Goal: Find contact information: Find contact information

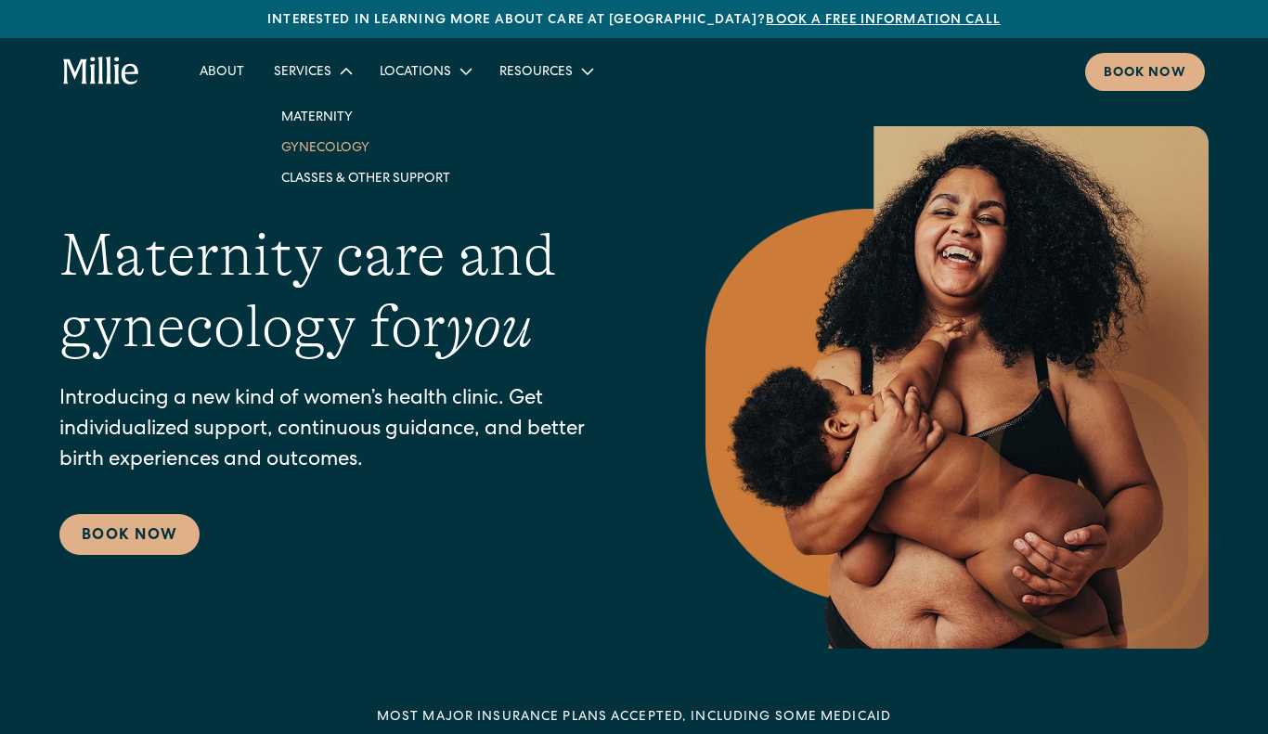
click at [335, 140] on link "Gynecology" at bounding box center [365, 147] width 199 height 31
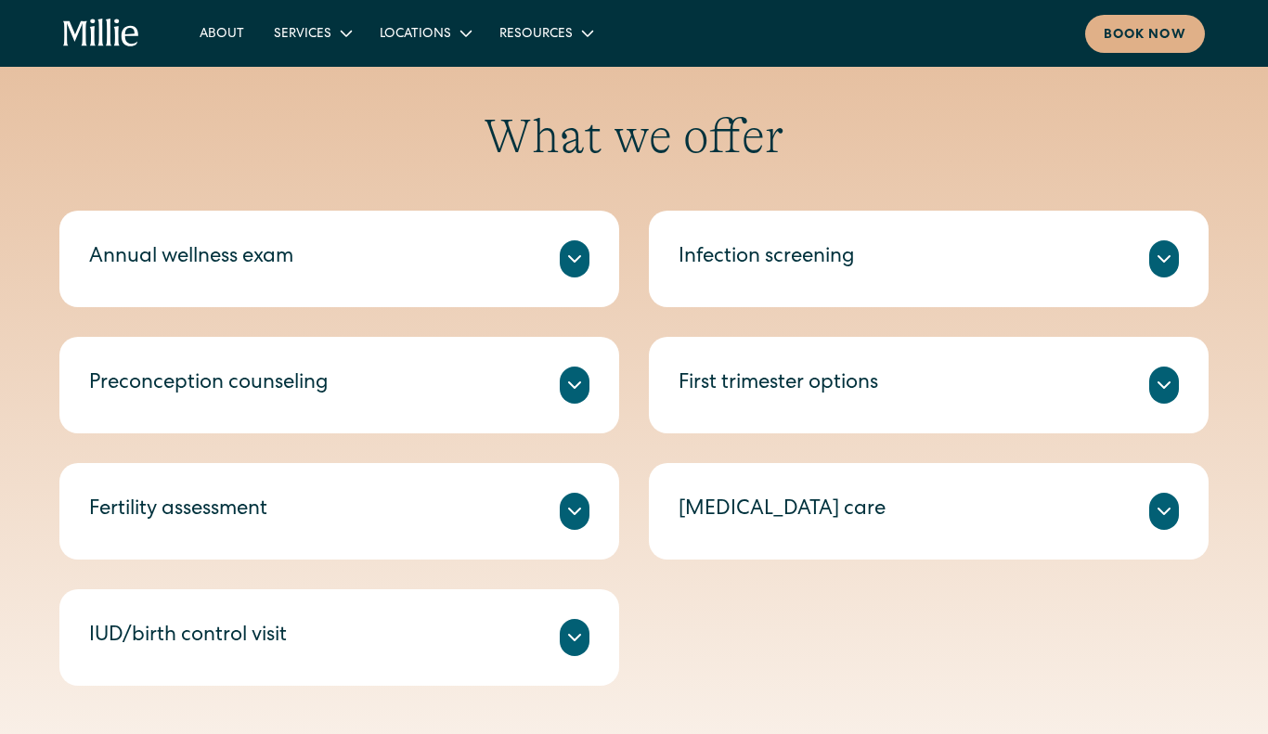
scroll to position [800, 0]
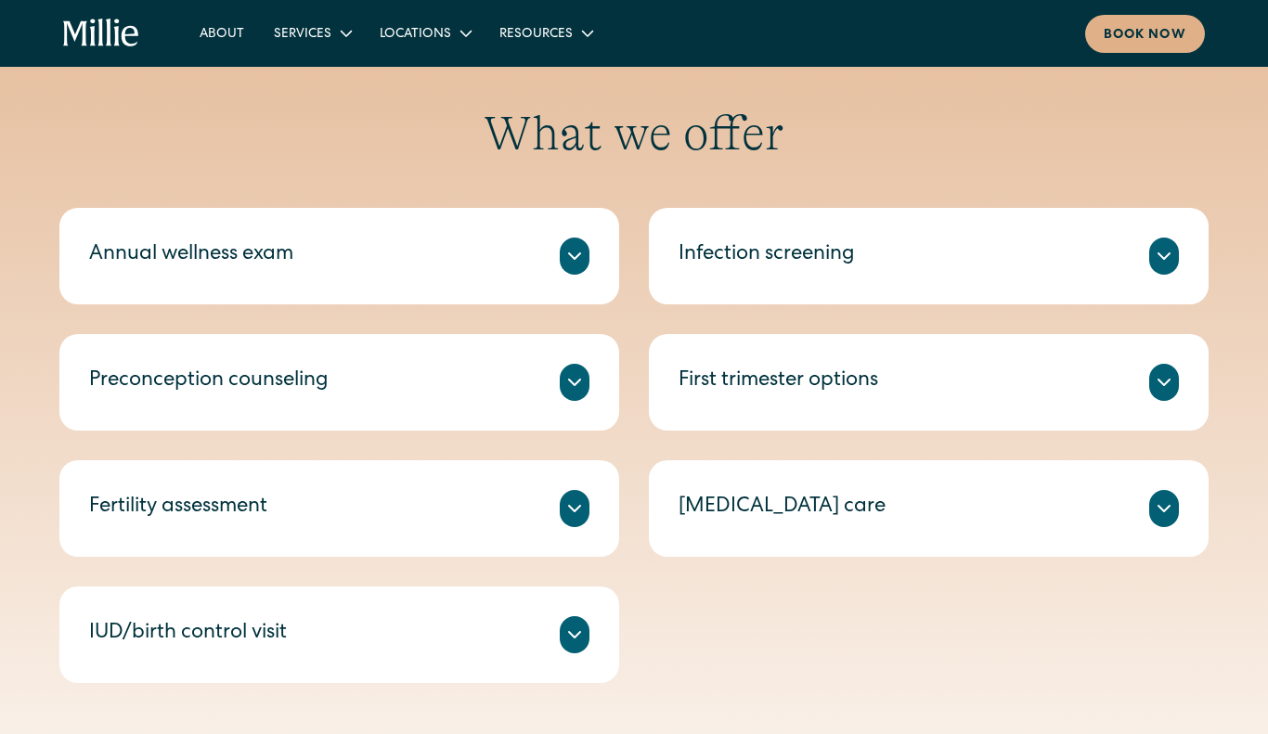
click at [575, 386] on icon at bounding box center [574, 382] width 22 height 22
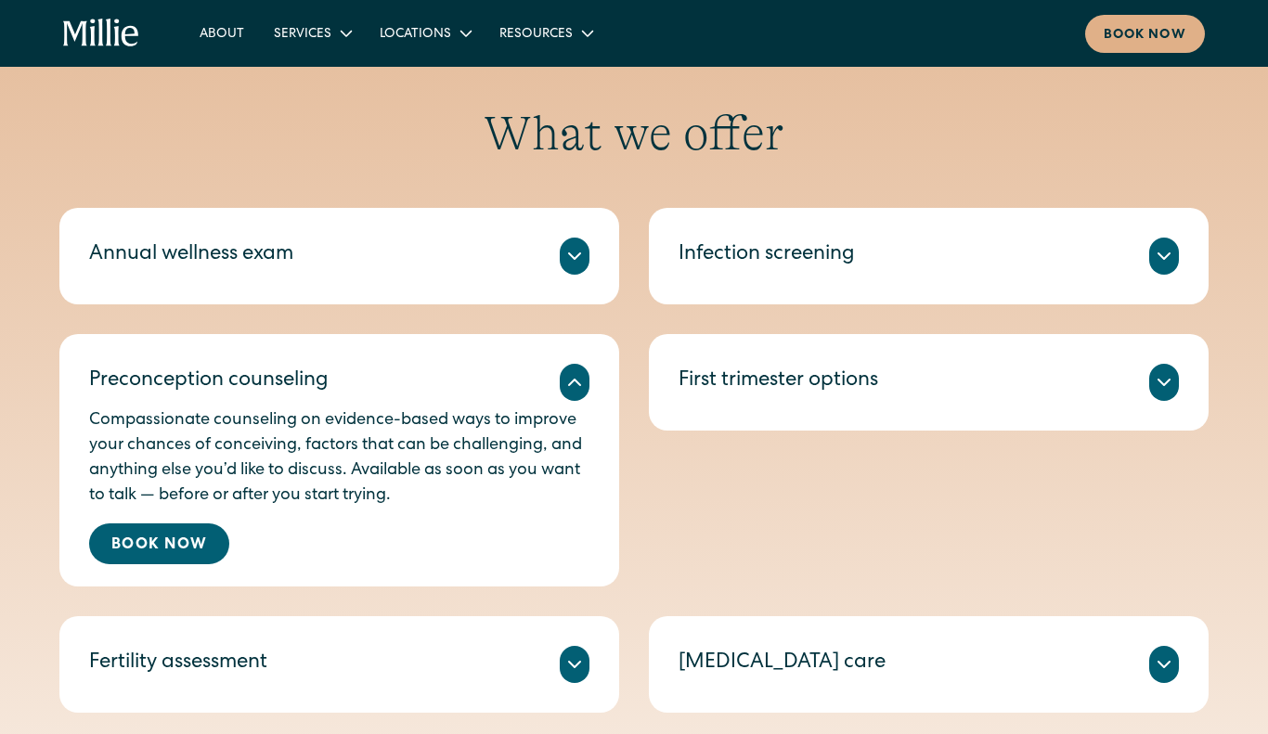
click at [575, 386] on icon at bounding box center [574, 382] width 22 height 22
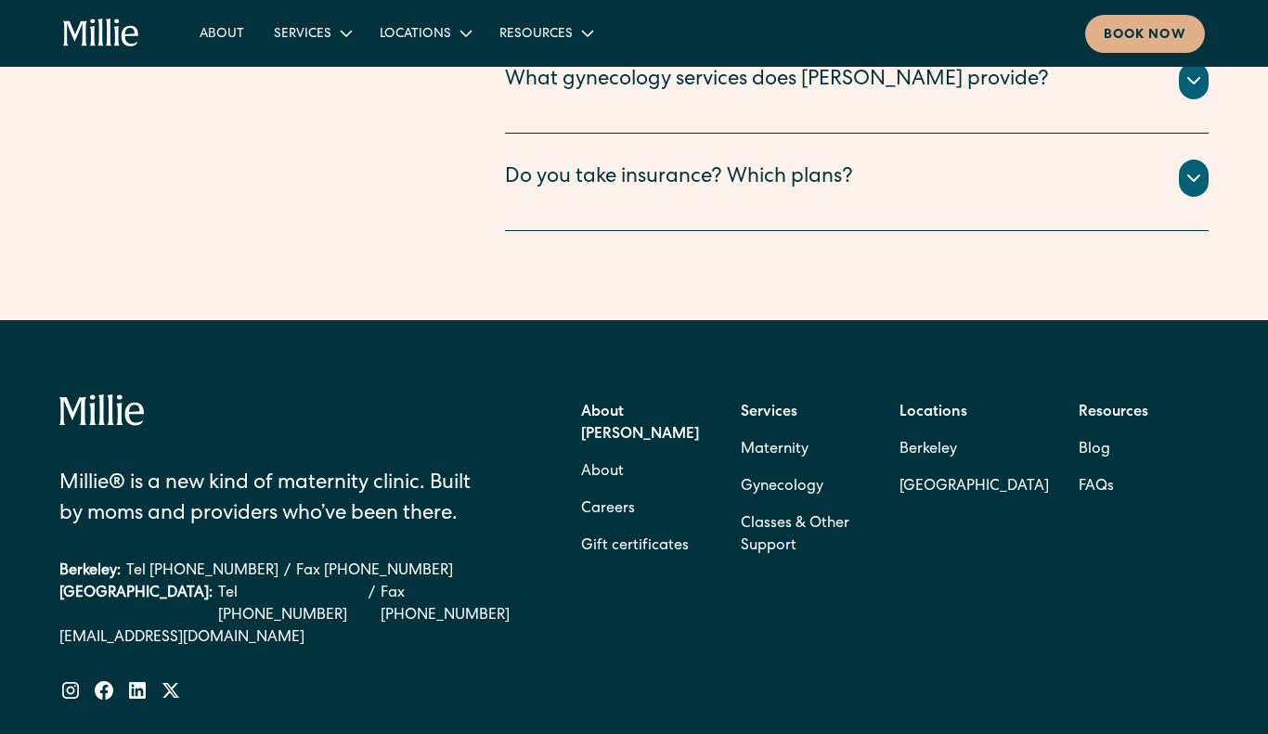
scroll to position [3779, 0]
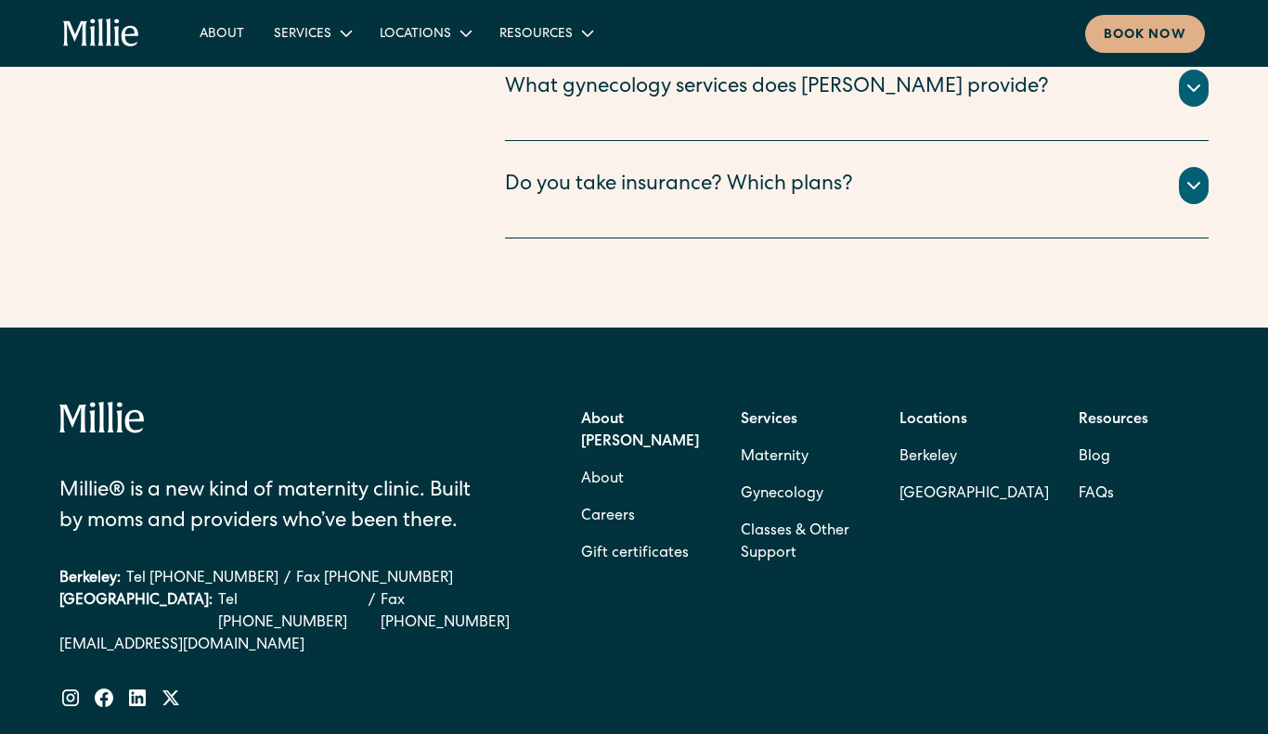
click at [1197, 188] on icon at bounding box center [1193, 186] width 11 height 6
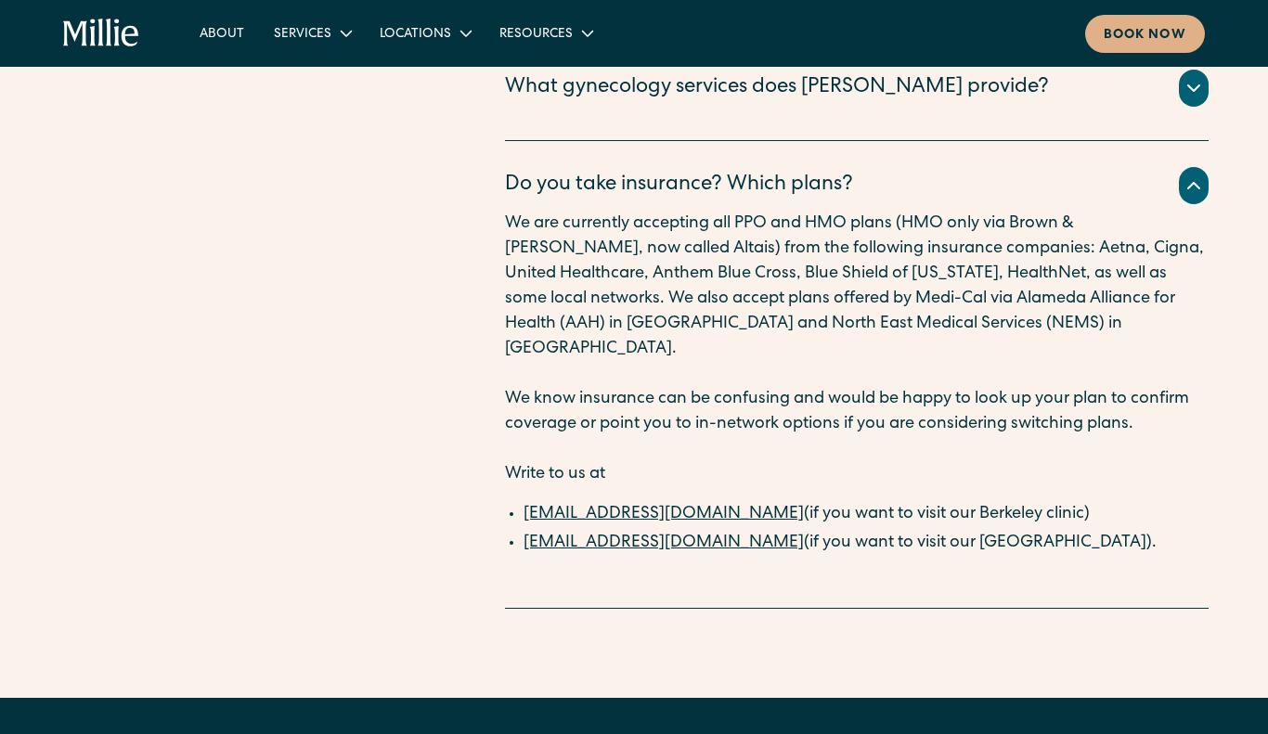
click at [1193, 197] on icon at bounding box center [1194, 186] width 22 height 22
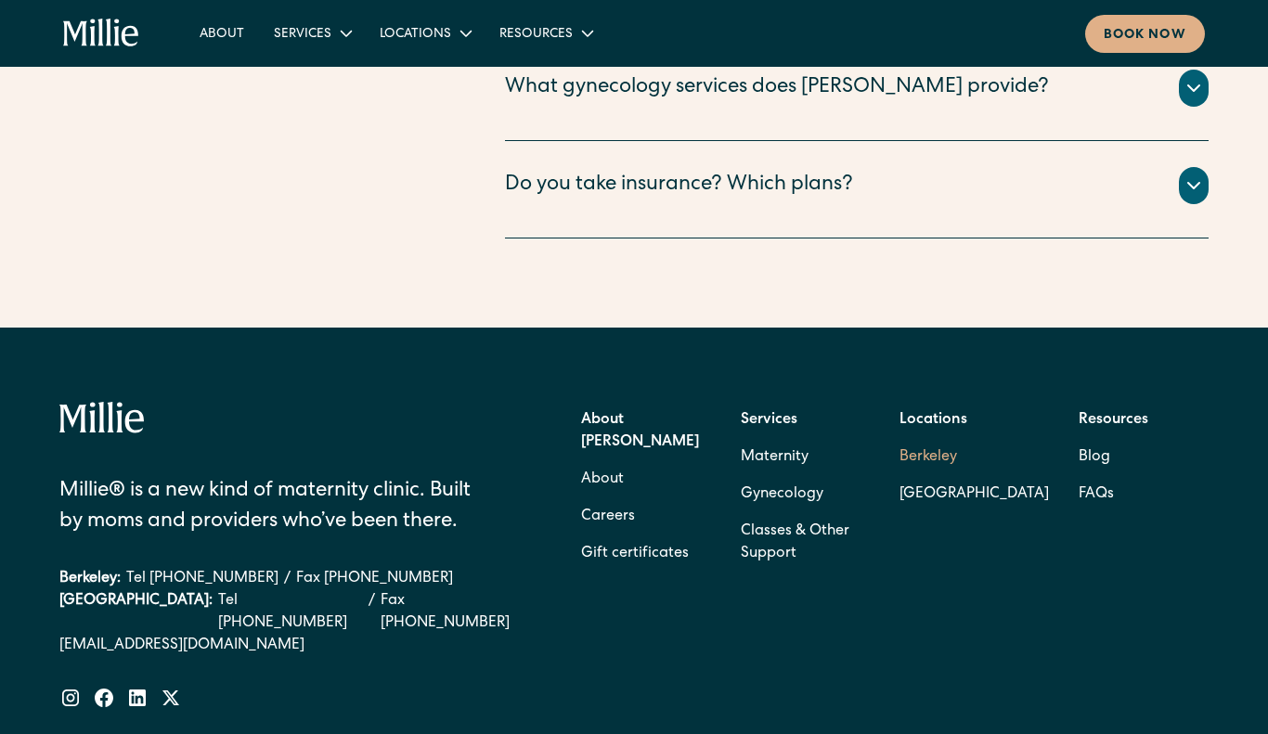
click at [946, 476] on link "Berkeley" at bounding box center [974, 457] width 149 height 37
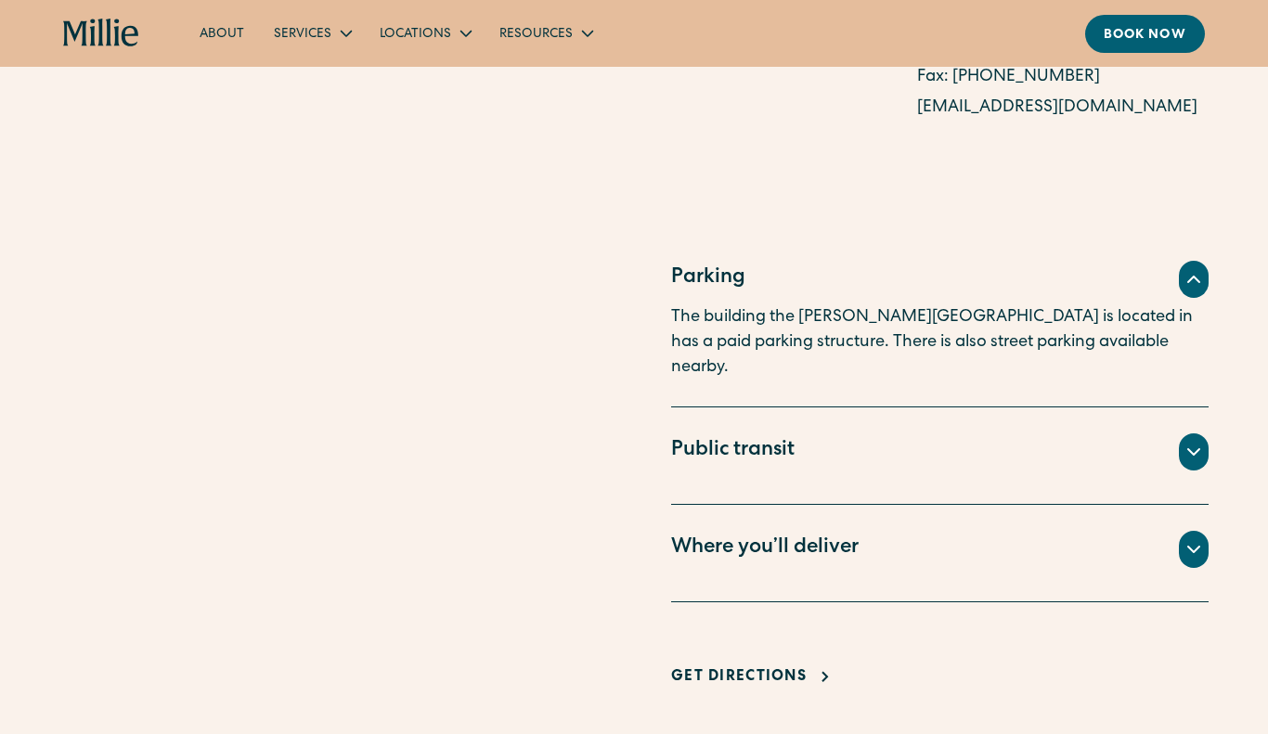
scroll to position [1141, 0]
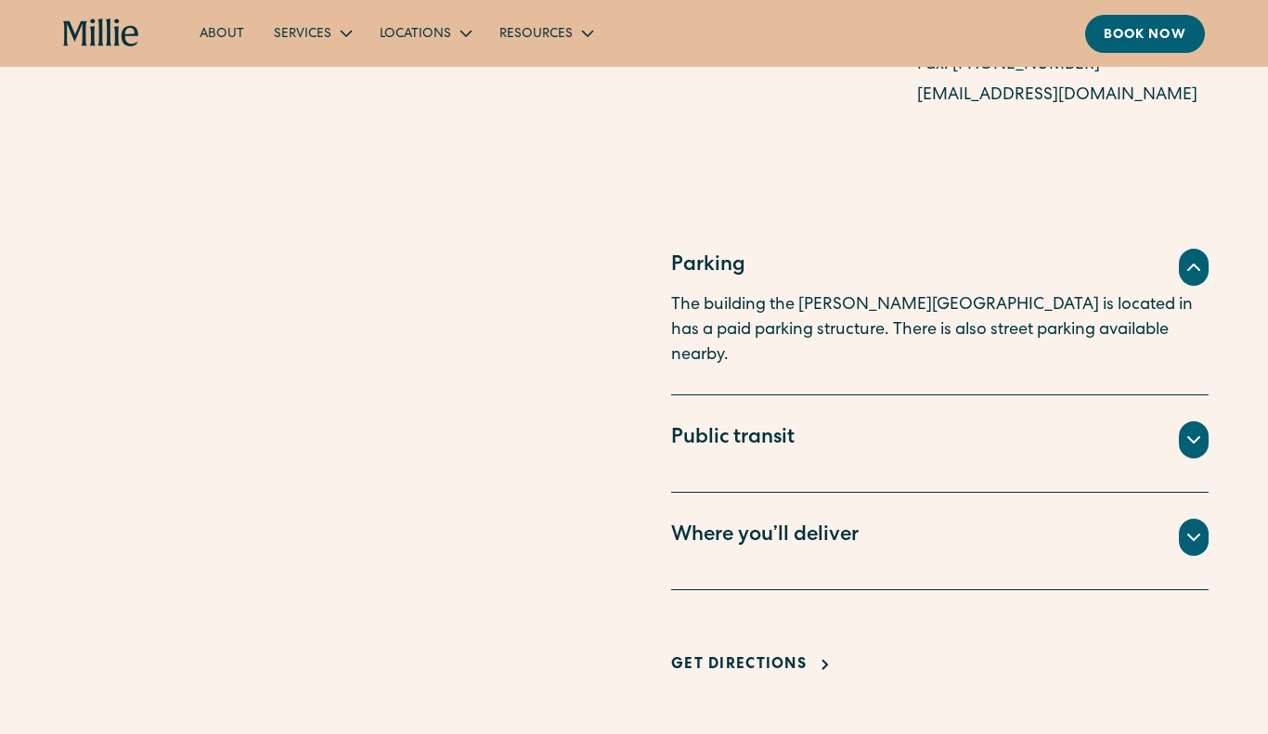
click at [1187, 429] on icon at bounding box center [1194, 440] width 22 height 22
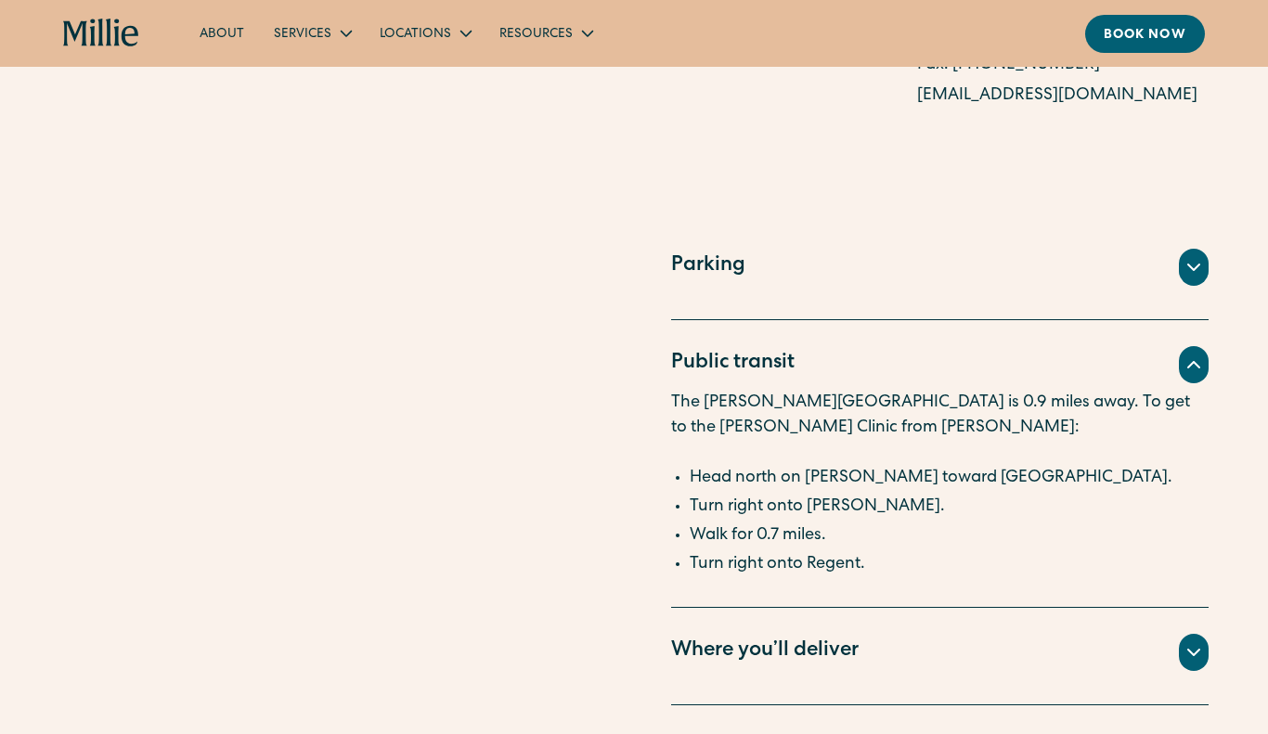
click at [1197, 369] on icon at bounding box center [1194, 365] width 22 height 22
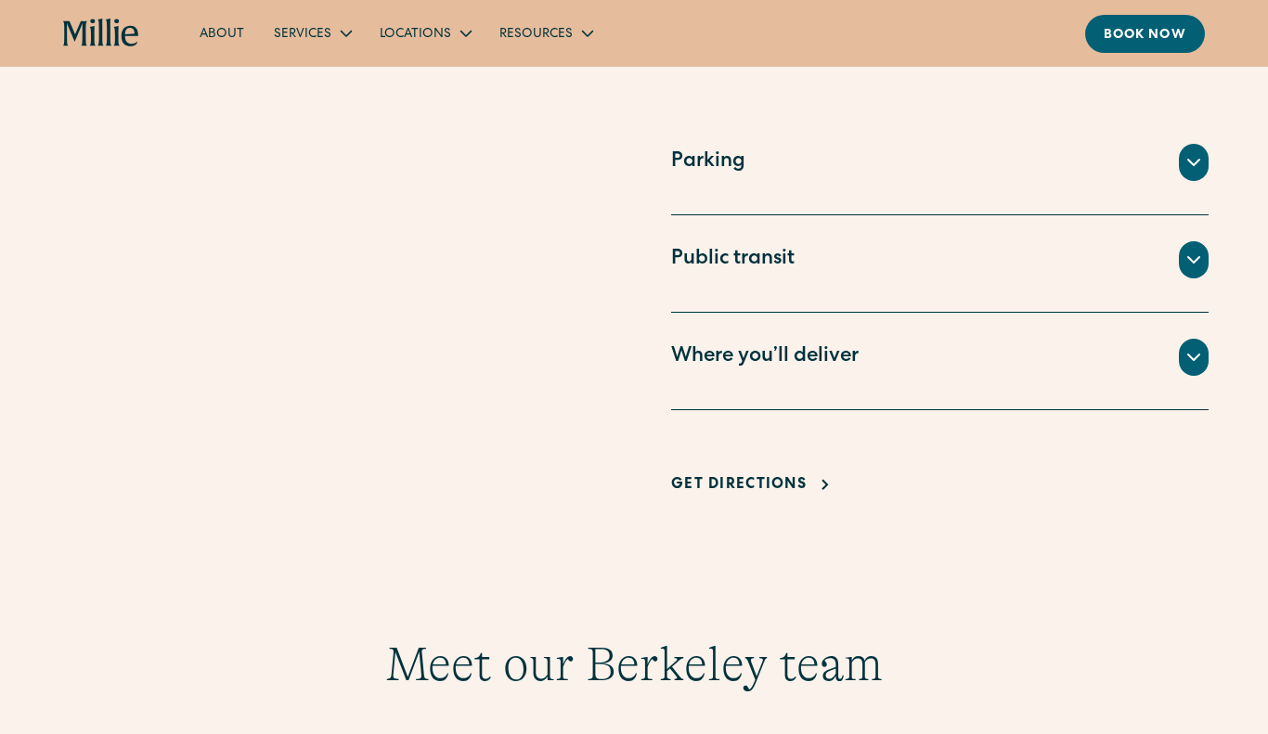
scroll to position [1261, 0]
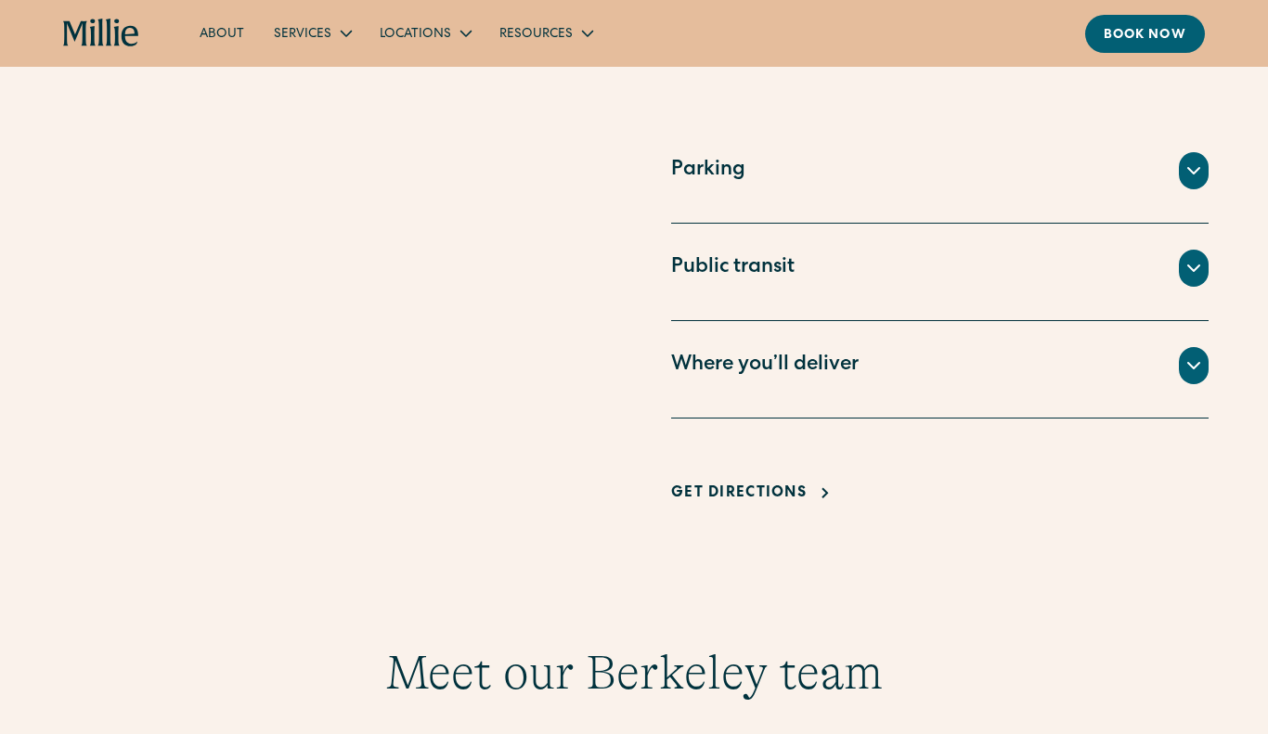
click at [887, 369] on div "Where you’ll deliver" at bounding box center [939, 365] width 537 height 37
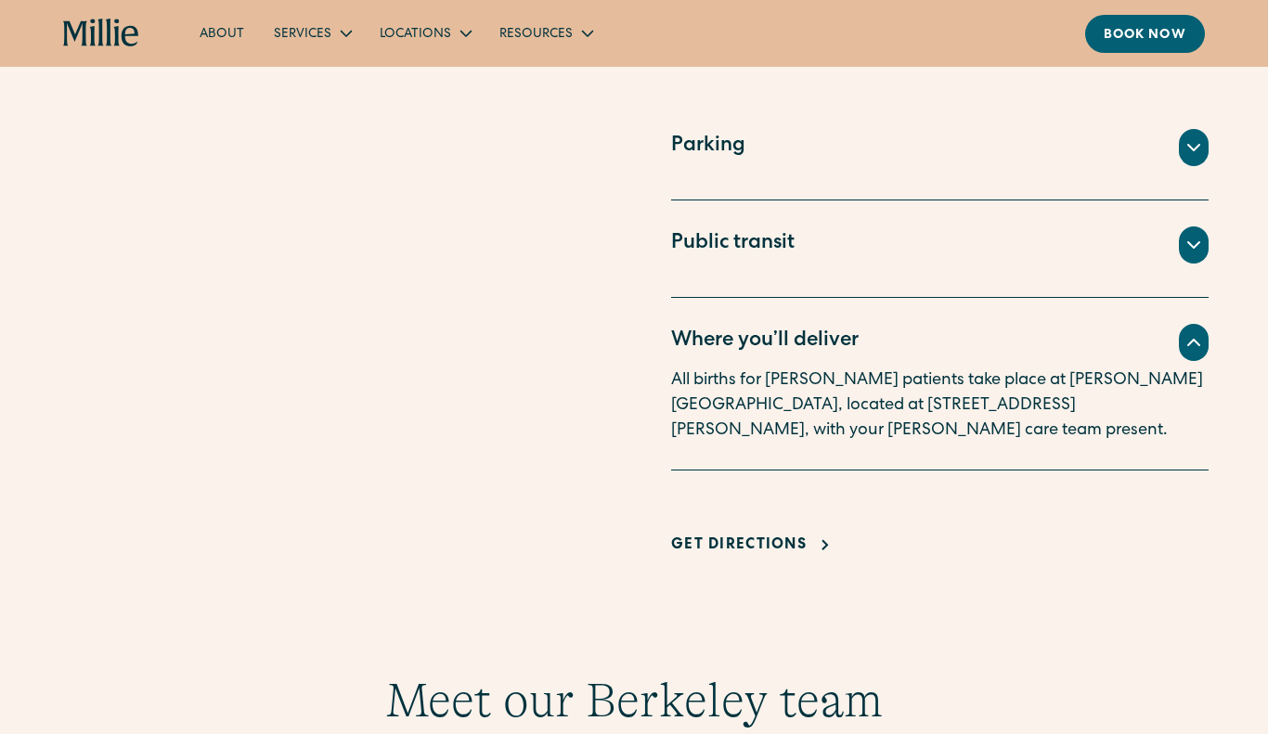
click at [894, 342] on div "Where you’ll deliver" at bounding box center [939, 342] width 537 height 37
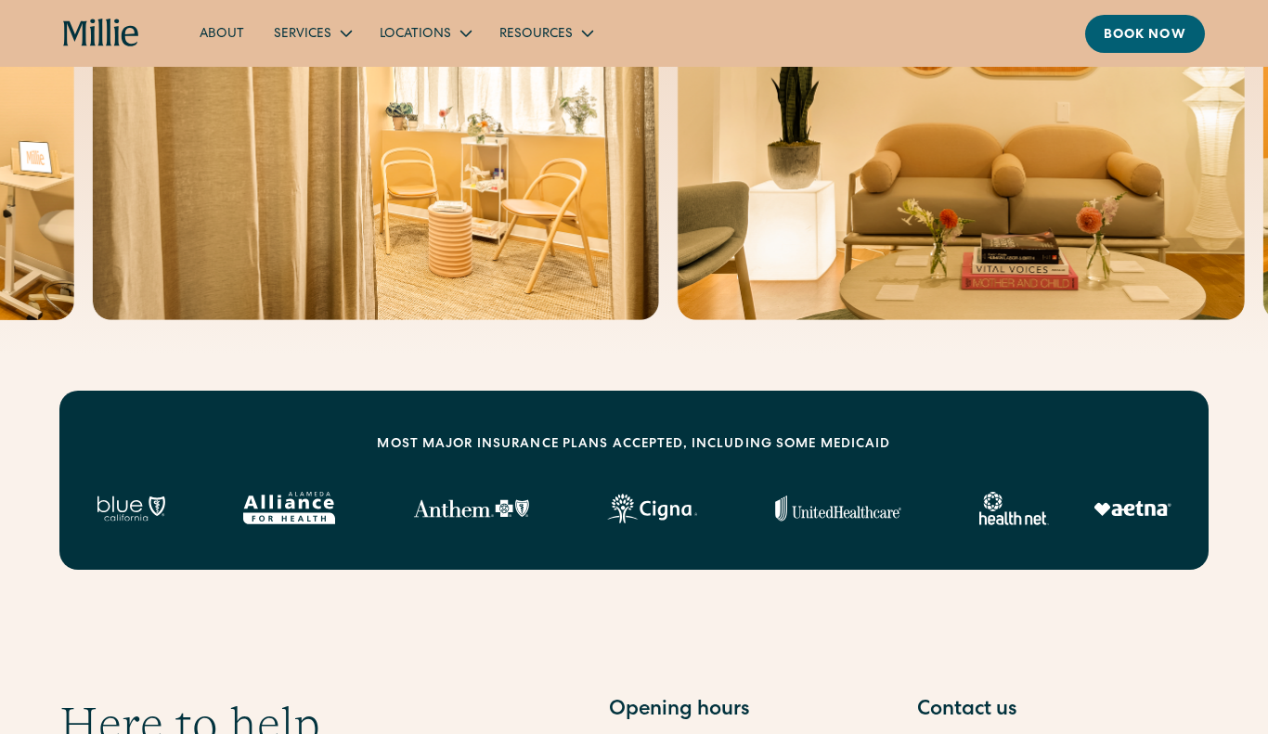
scroll to position [0, 0]
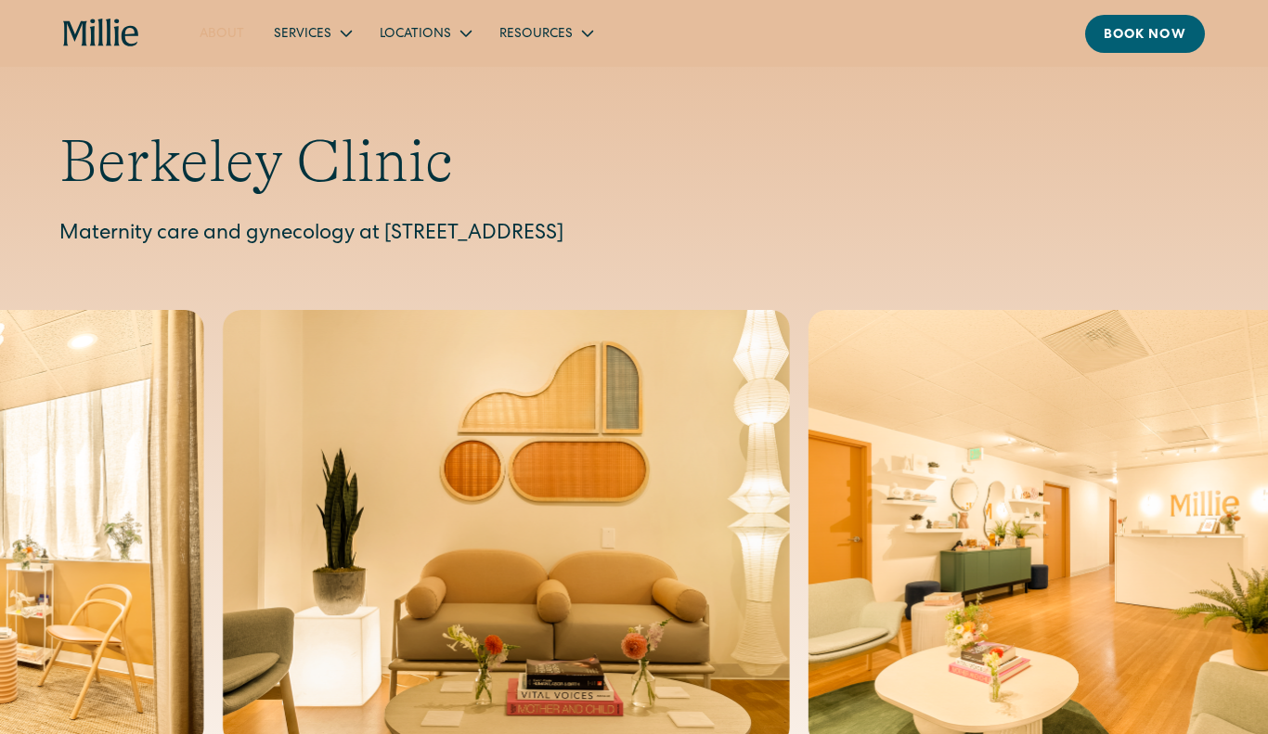
click at [227, 32] on link "About" at bounding box center [222, 33] width 74 height 31
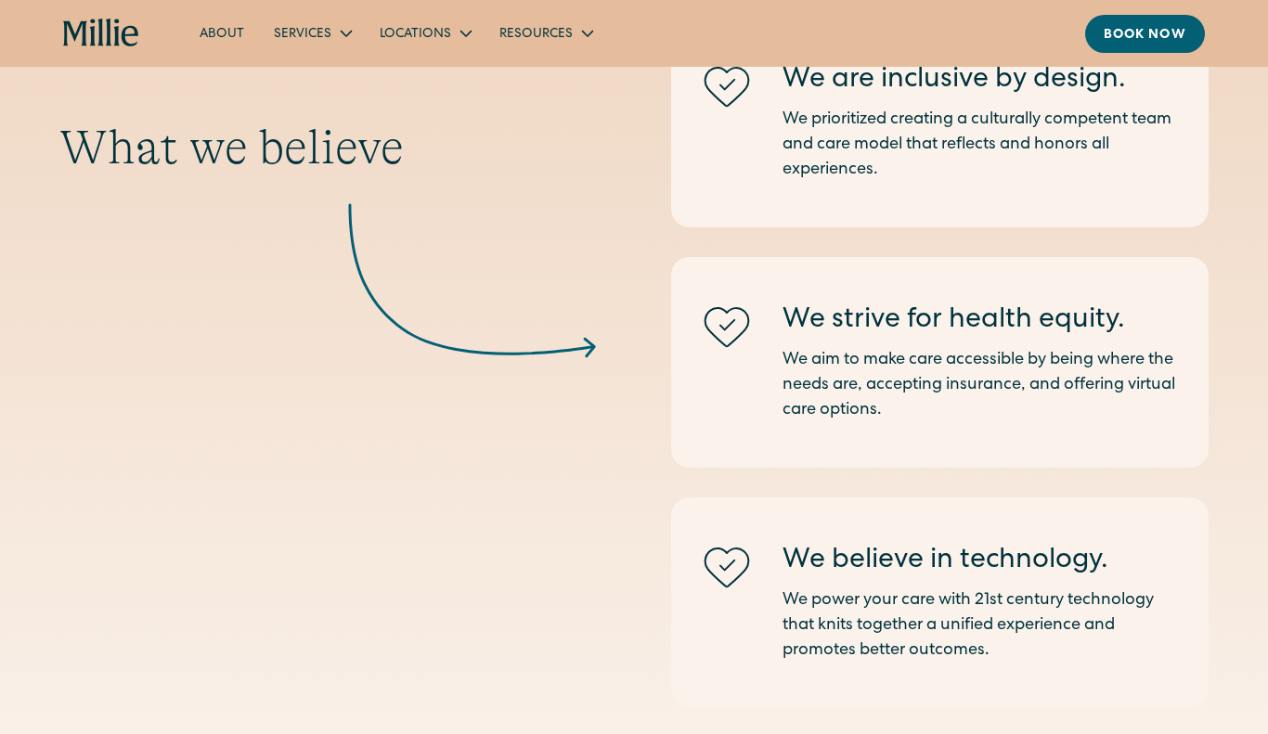
scroll to position [2732, 0]
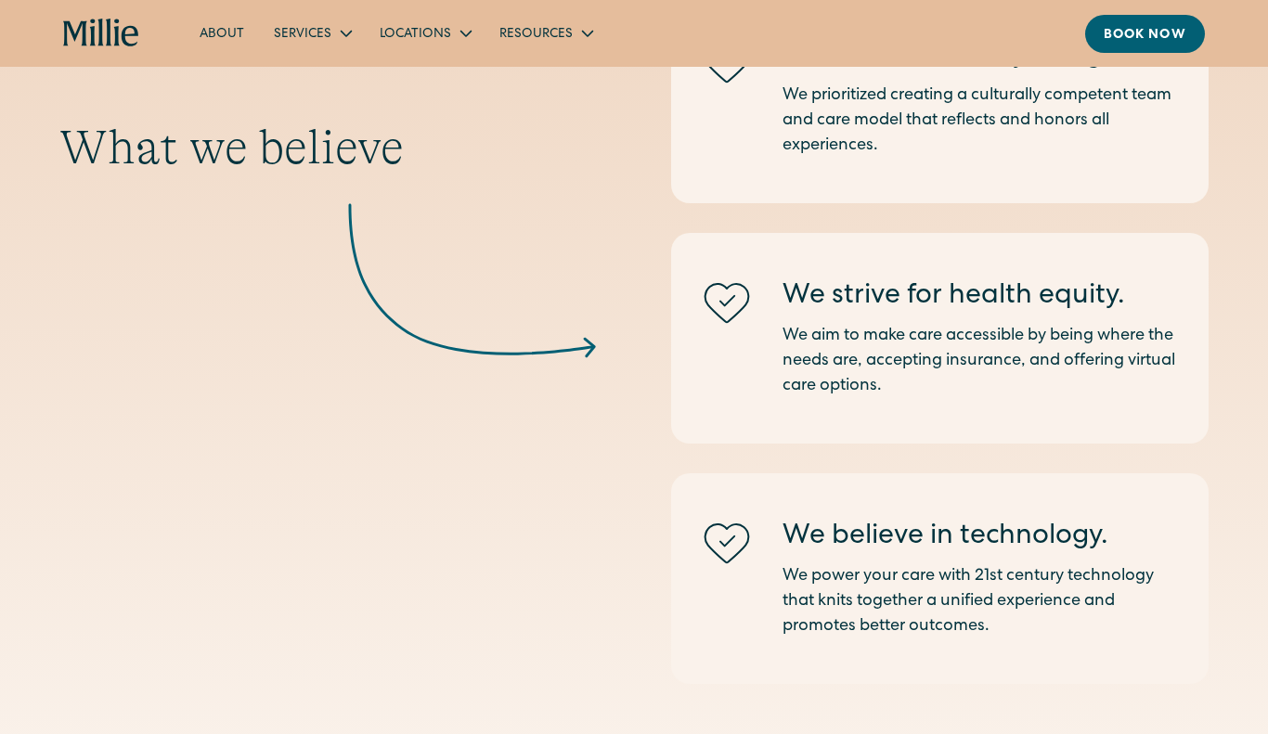
click at [140, 40] on div "About Services Maternity Gynecology Classes & Other Support Locations Berkeley …" at bounding box center [633, 34] width 1141 height 38
click at [98, 45] on icon "home" at bounding box center [101, 34] width 76 height 30
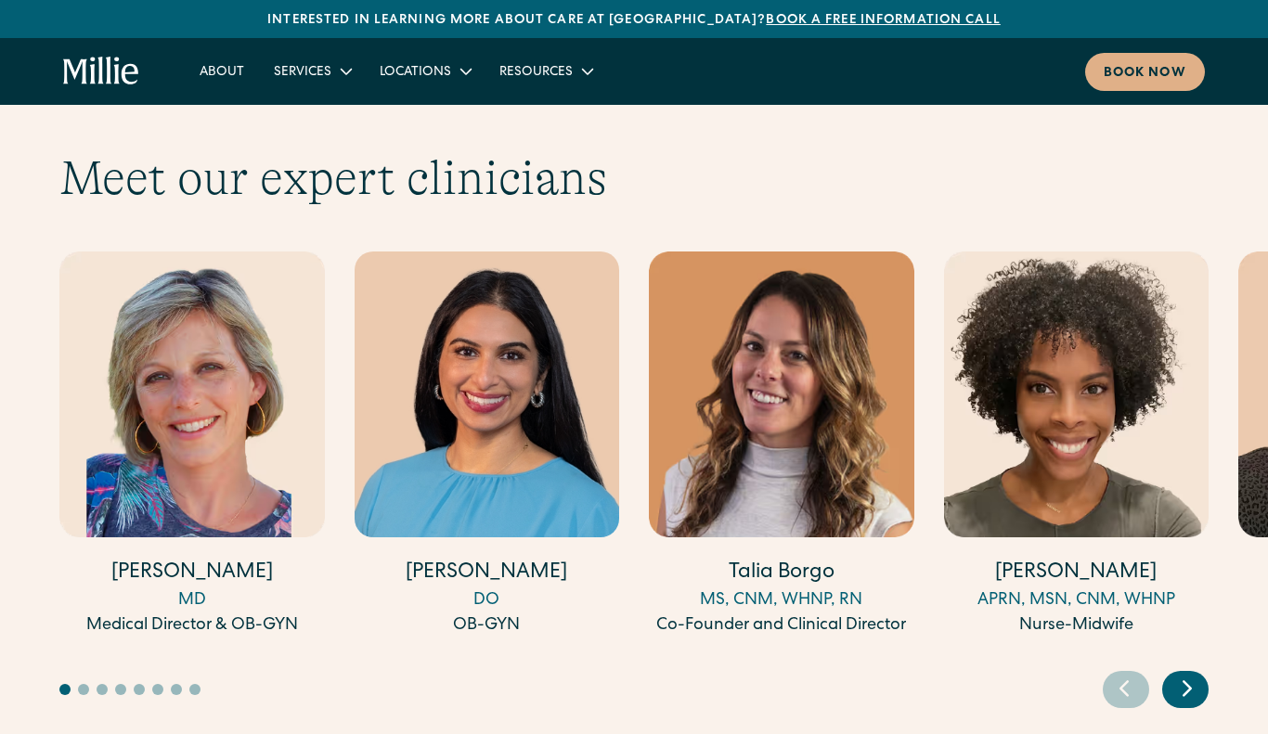
scroll to position [5045, 0]
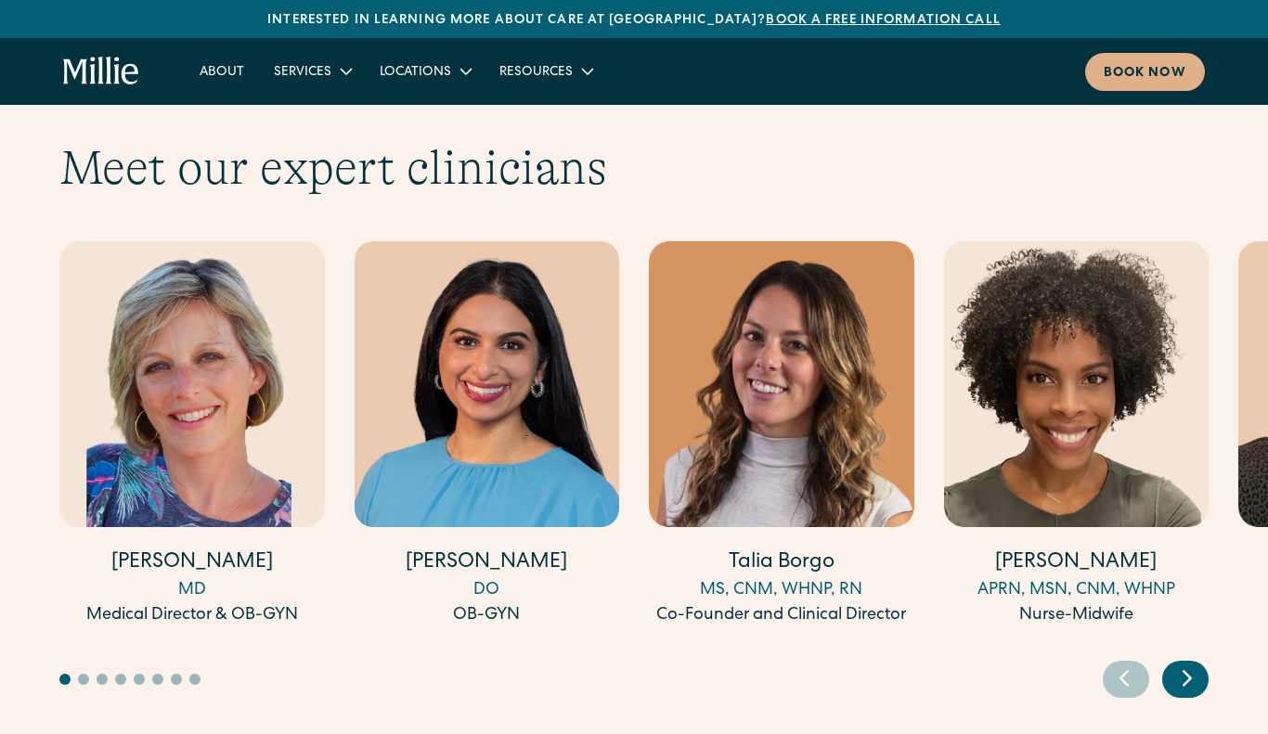
click at [1194, 664] on icon "Next slide" at bounding box center [1187, 678] width 28 height 29
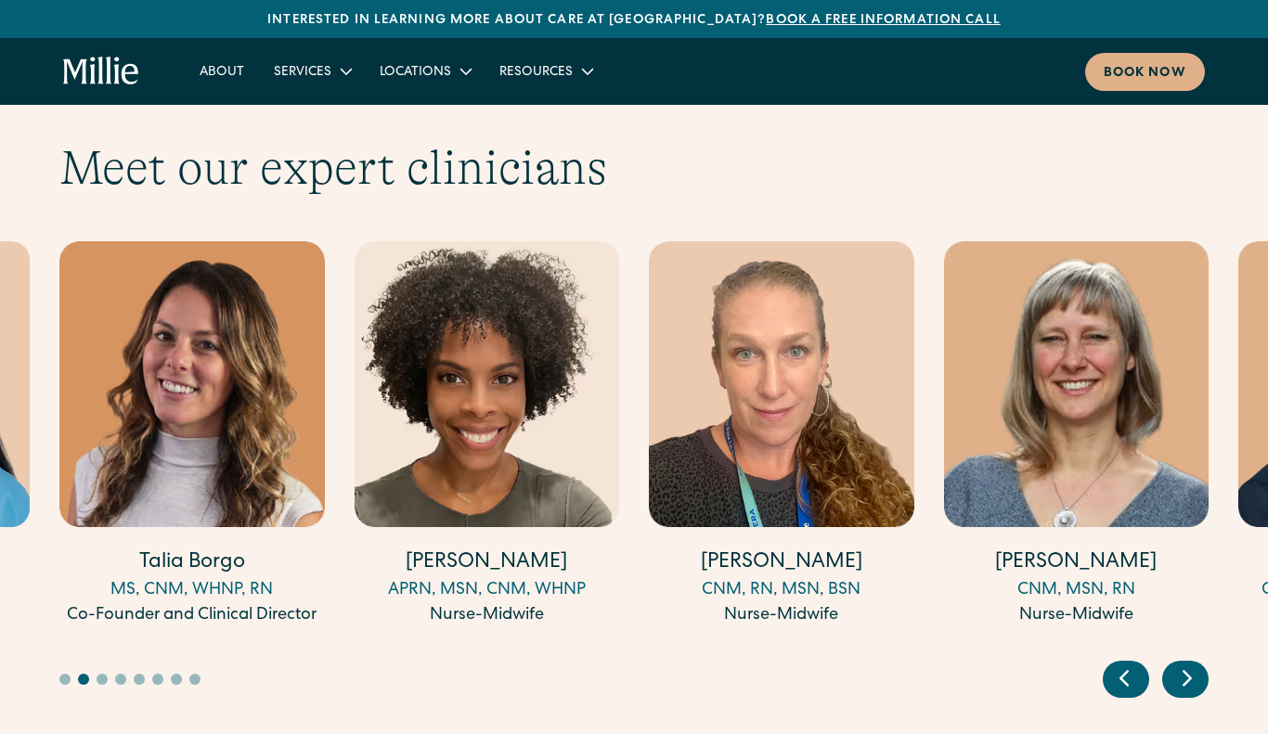
click at [1184, 672] on icon "Next slide" at bounding box center [1187, 679] width 7 height 14
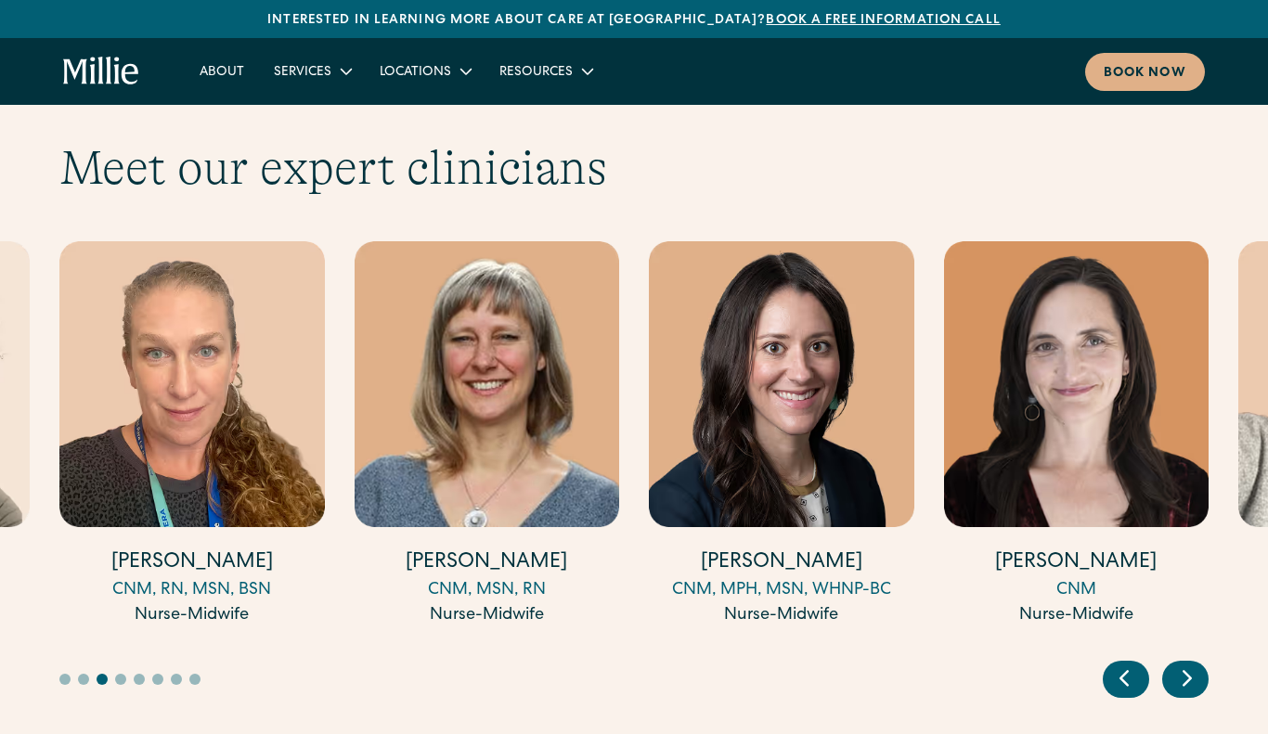
click at [1182, 664] on icon "Next slide" at bounding box center [1187, 678] width 28 height 29
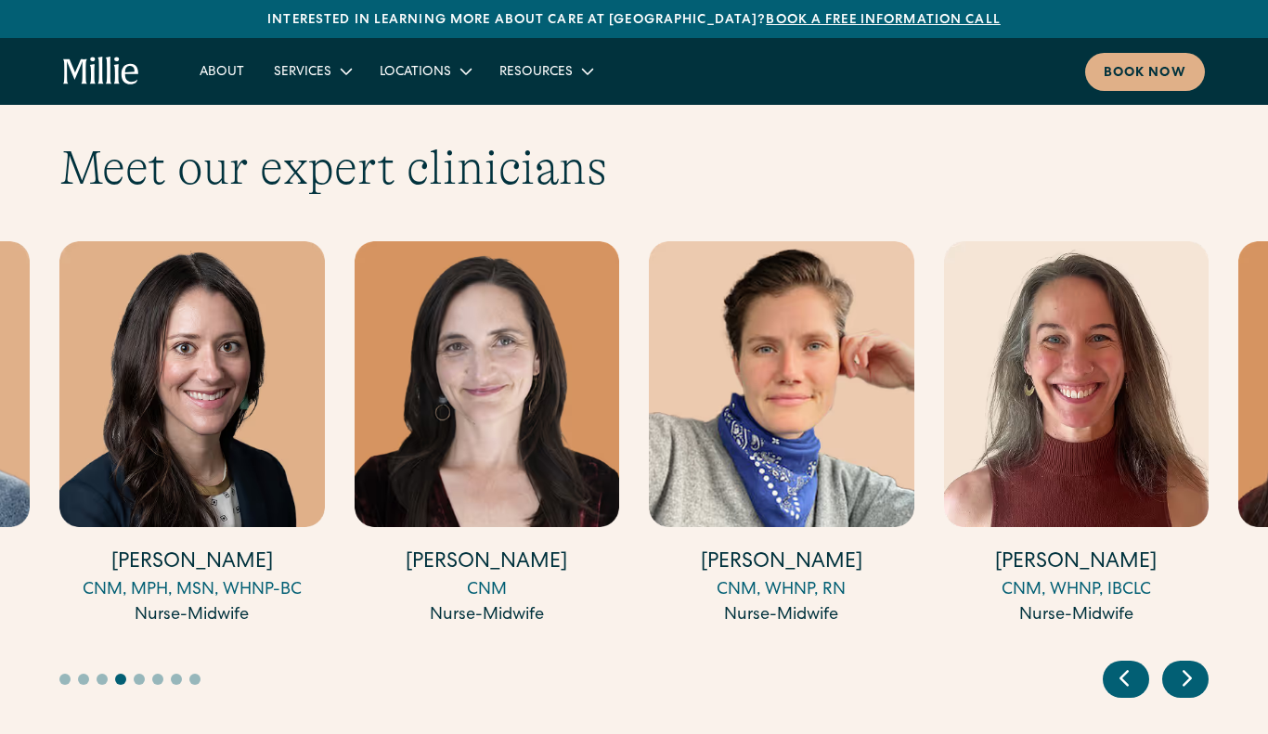
click at [1181, 664] on icon "Next slide" at bounding box center [1187, 678] width 28 height 29
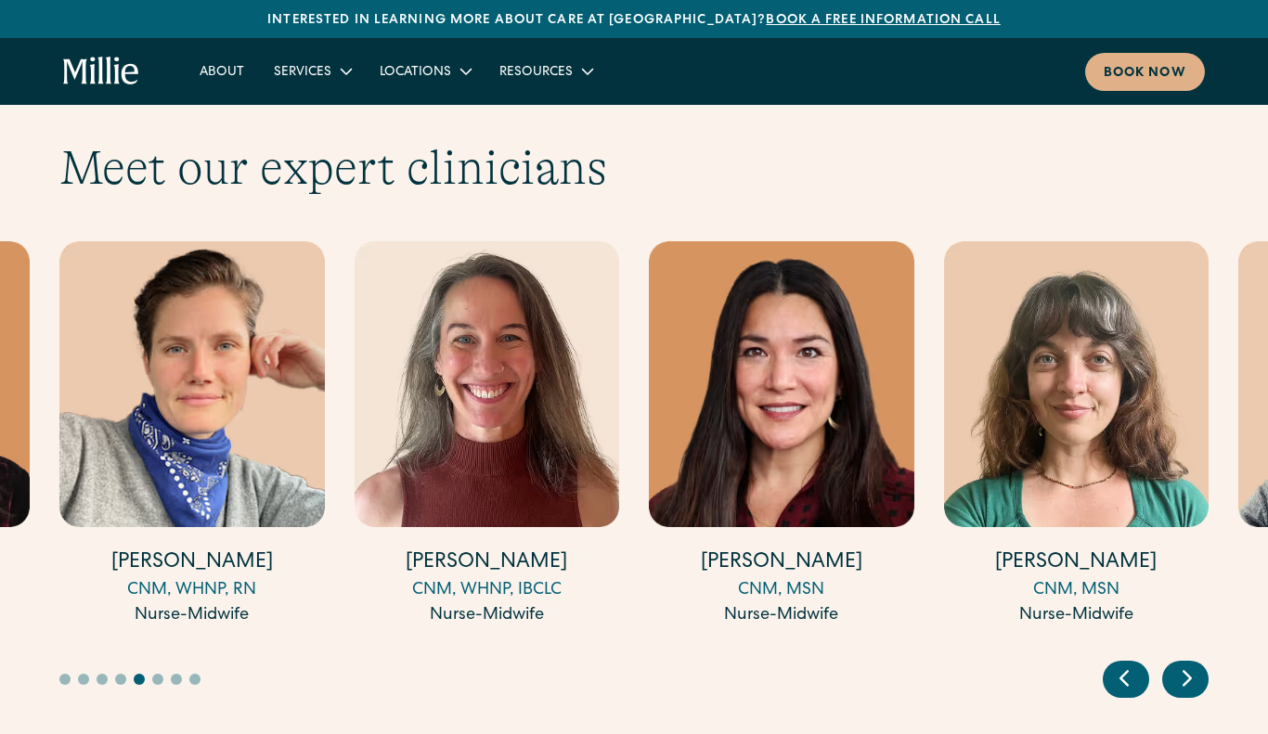
click at [1181, 664] on icon "Next slide" at bounding box center [1187, 678] width 28 height 29
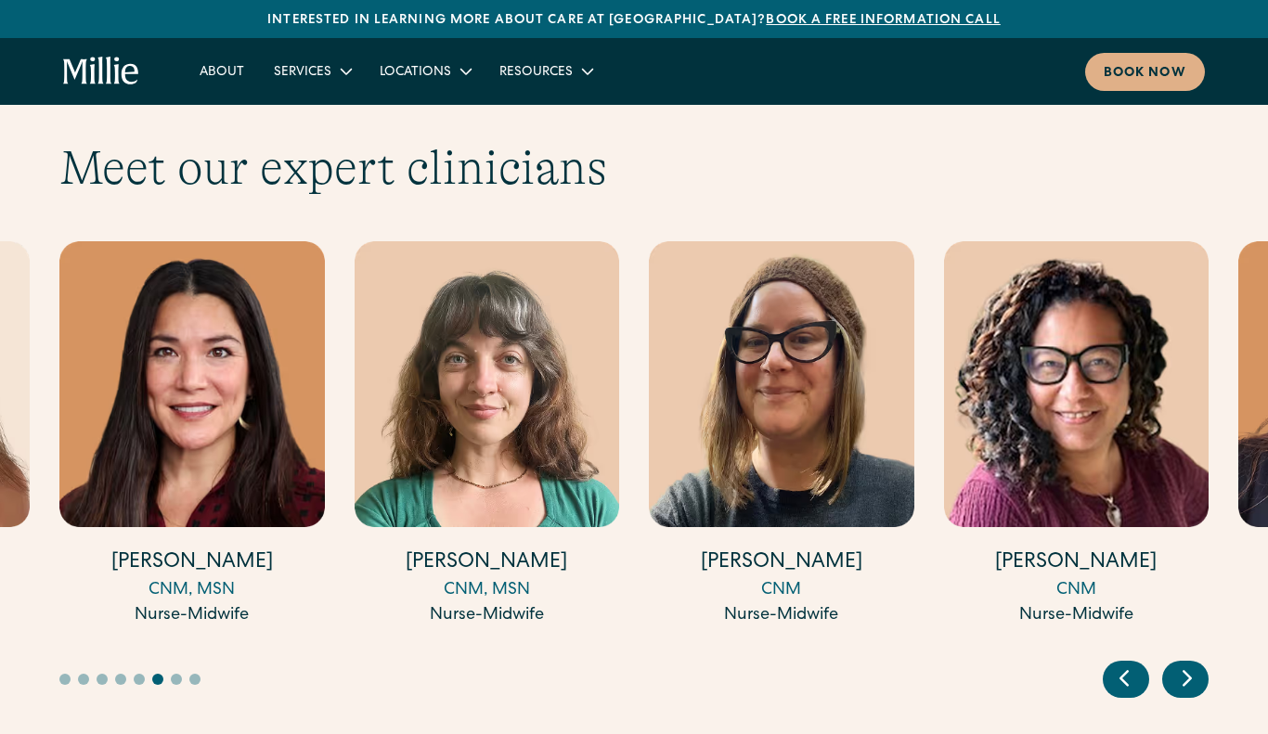
click at [1179, 664] on icon "Next slide" at bounding box center [1187, 678] width 28 height 29
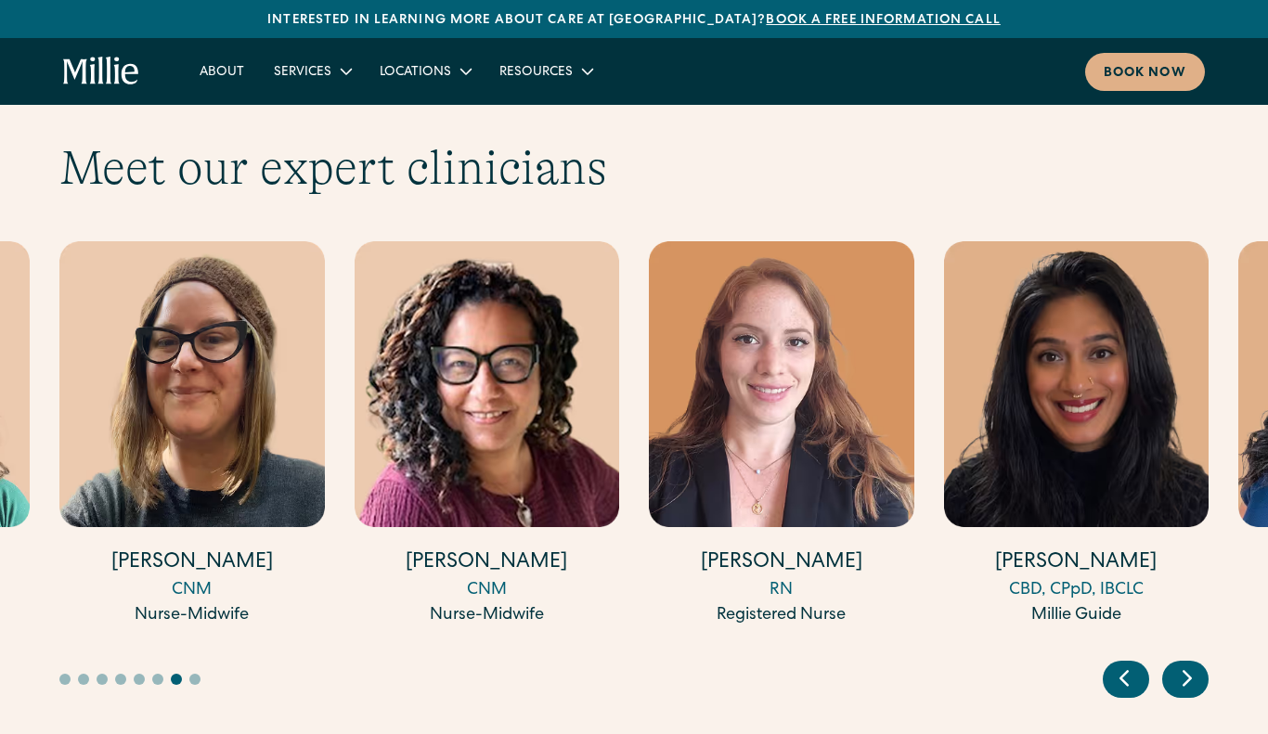
click at [1179, 664] on icon "Next slide" at bounding box center [1187, 678] width 28 height 29
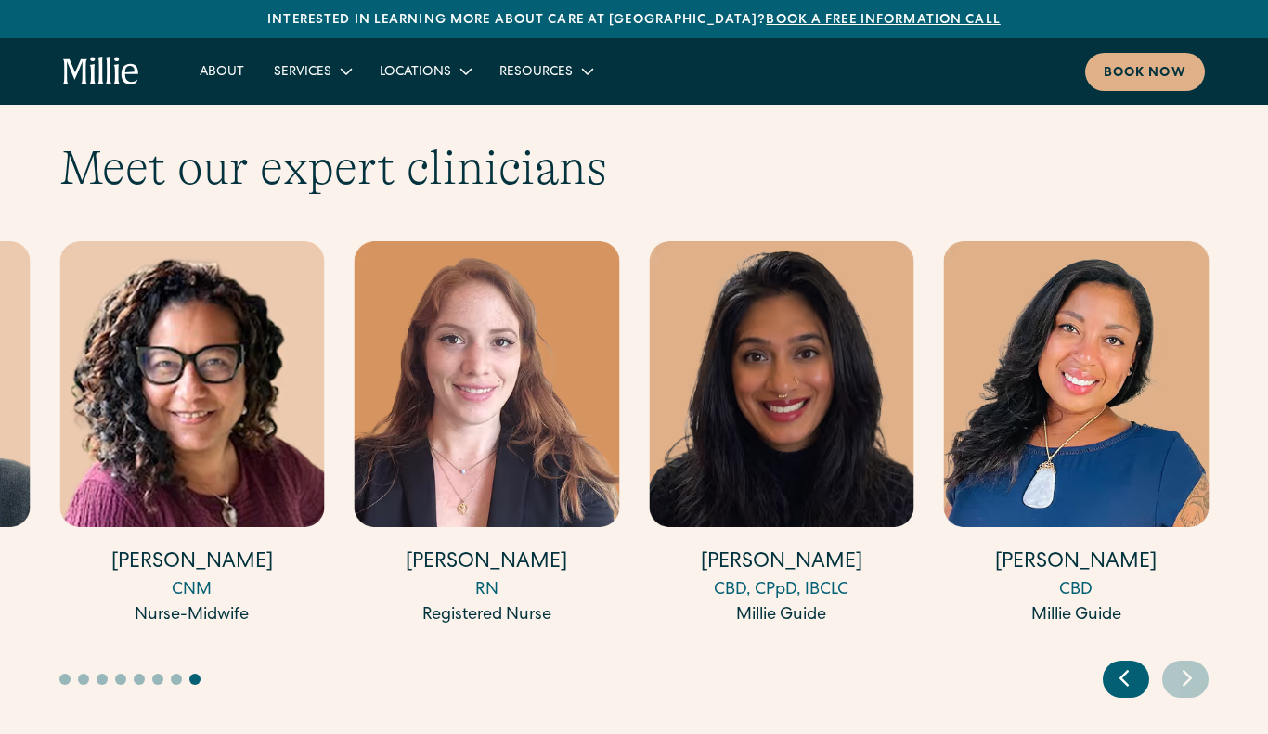
click at [1122, 664] on icon "Previous slide" at bounding box center [1124, 678] width 28 height 29
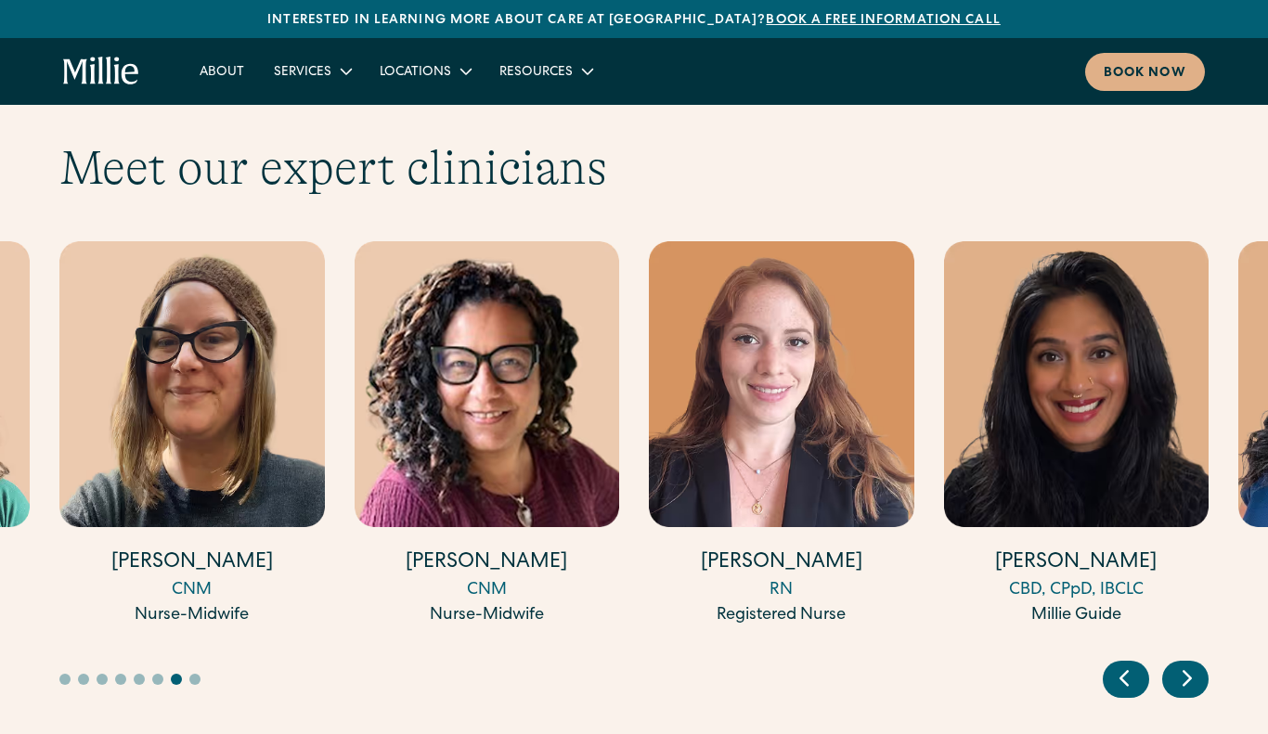
click at [1125, 672] on icon "Previous slide" at bounding box center [1123, 679] width 7 height 14
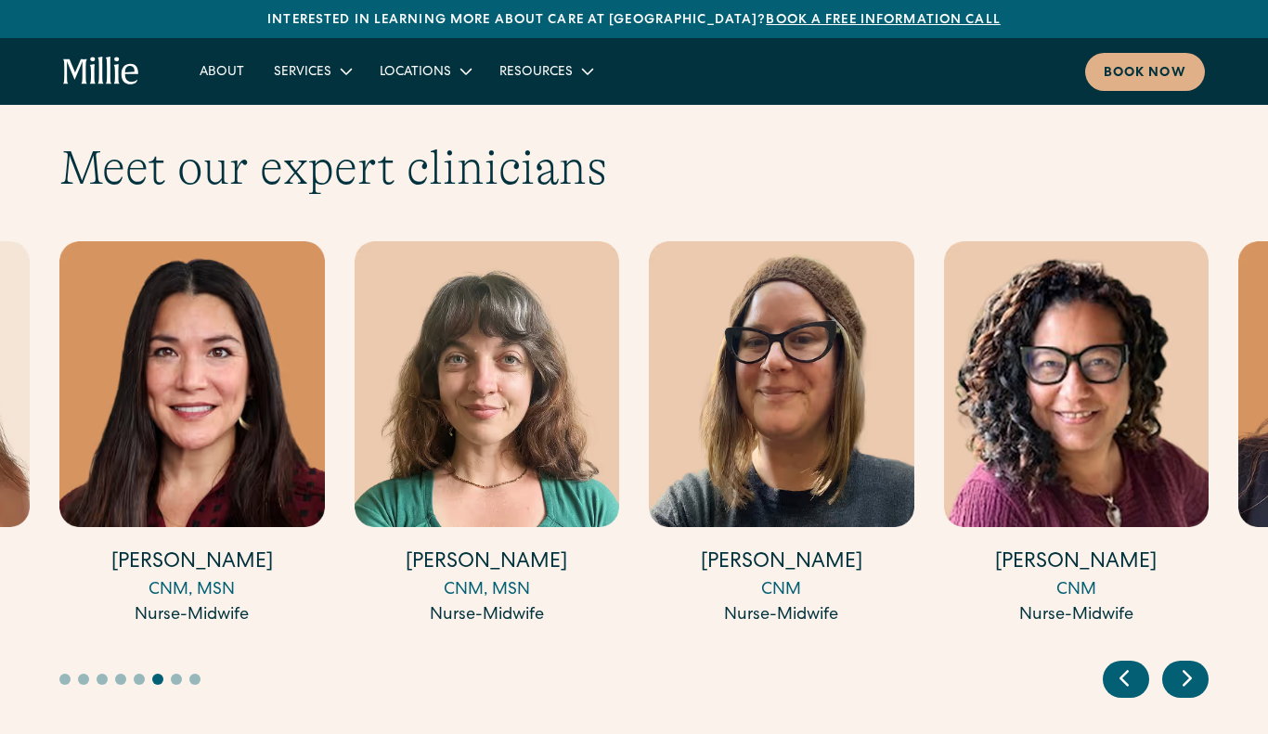
click at [1129, 664] on icon "Previous slide" at bounding box center [1124, 678] width 28 height 29
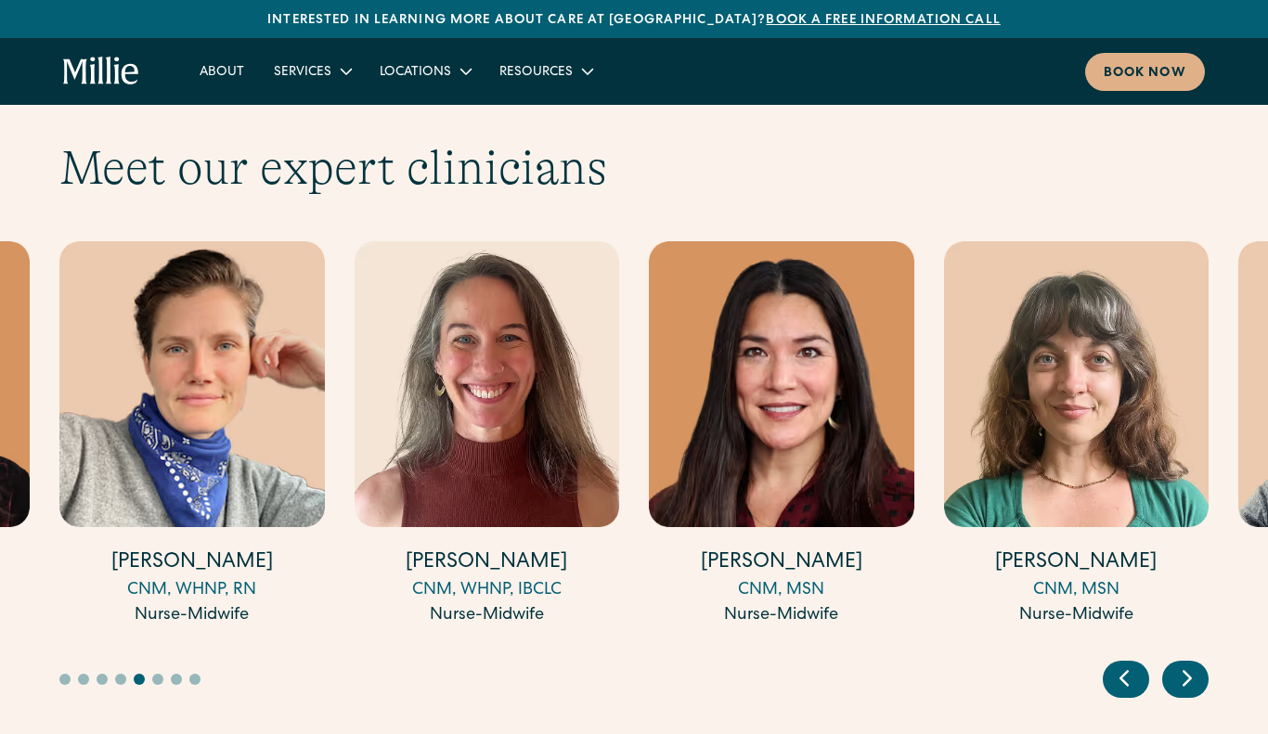
click at [1128, 664] on icon "Previous slide" at bounding box center [1124, 678] width 28 height 29
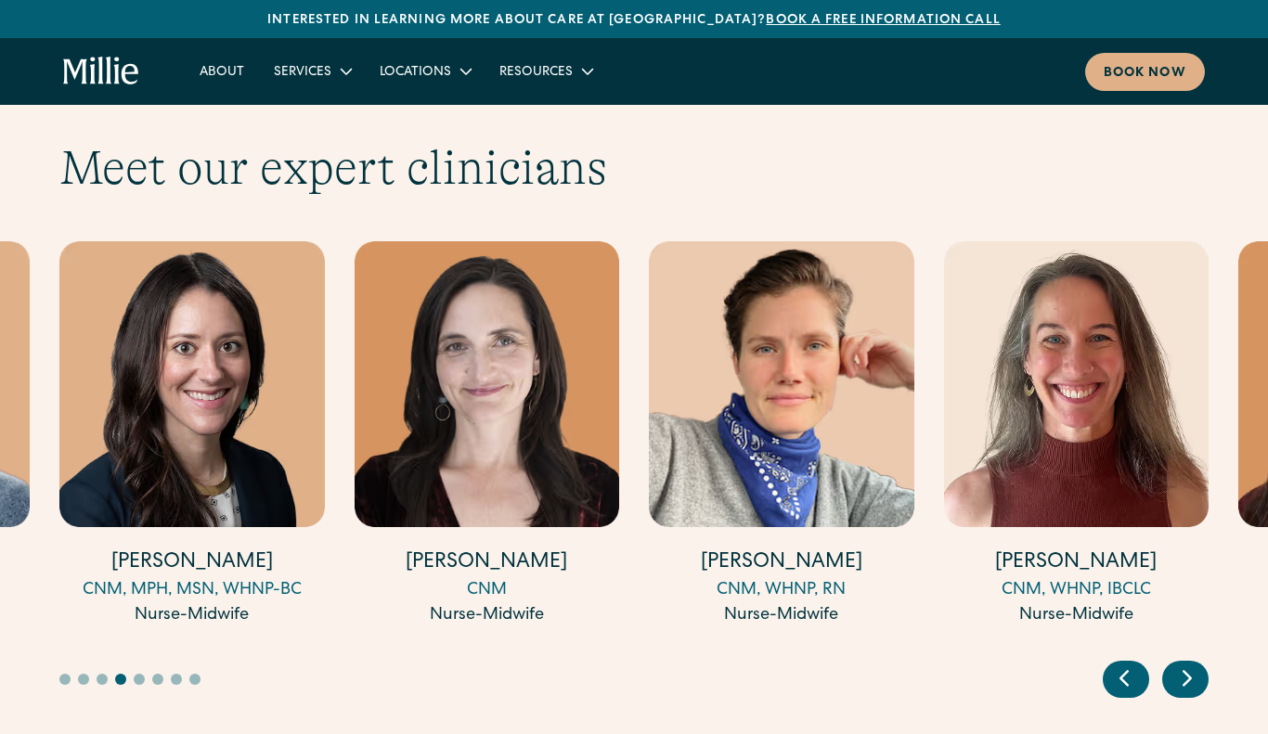
click at [1132, 661] on div "Previous slide" at bounding box center [1126, 679] width 46 height 37
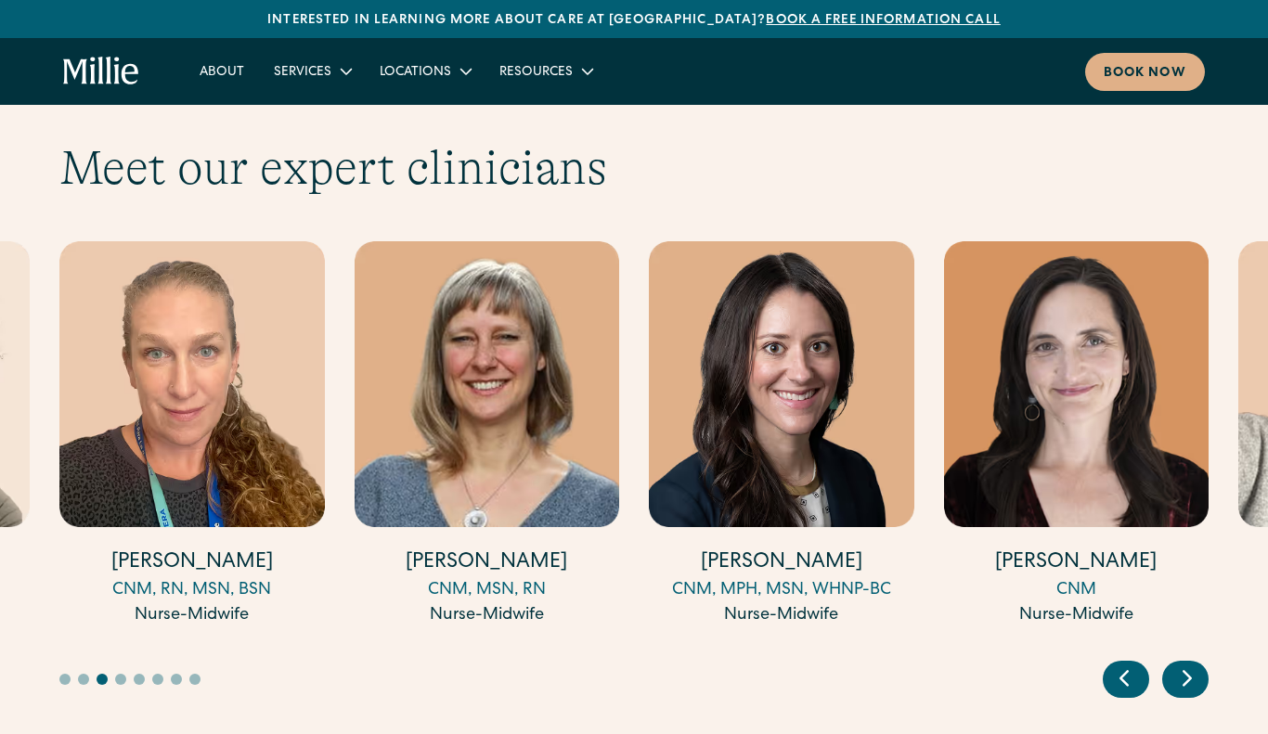
click at [1133, 661] on div "Previous slide" at bounding box center [1126, 679] width 46 height 37
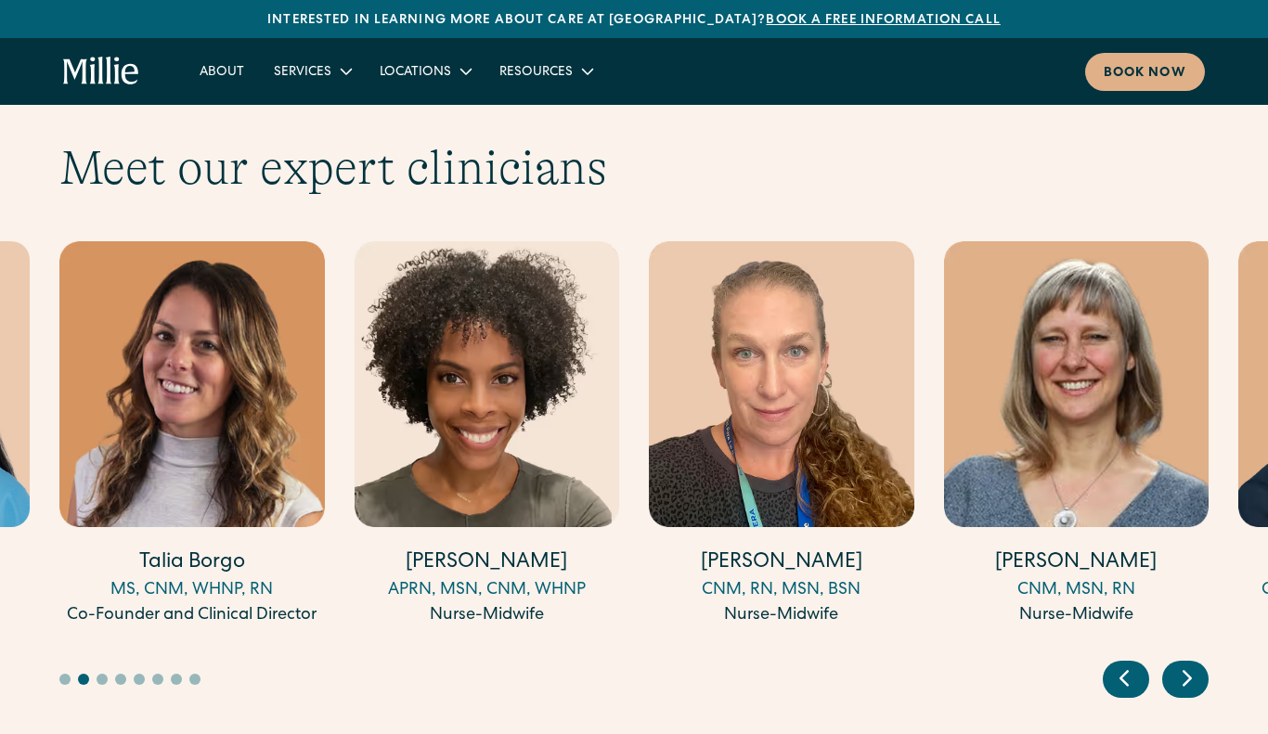
click at [1136, 661] on div at bounding box center [1156, 679] width 106 height 37
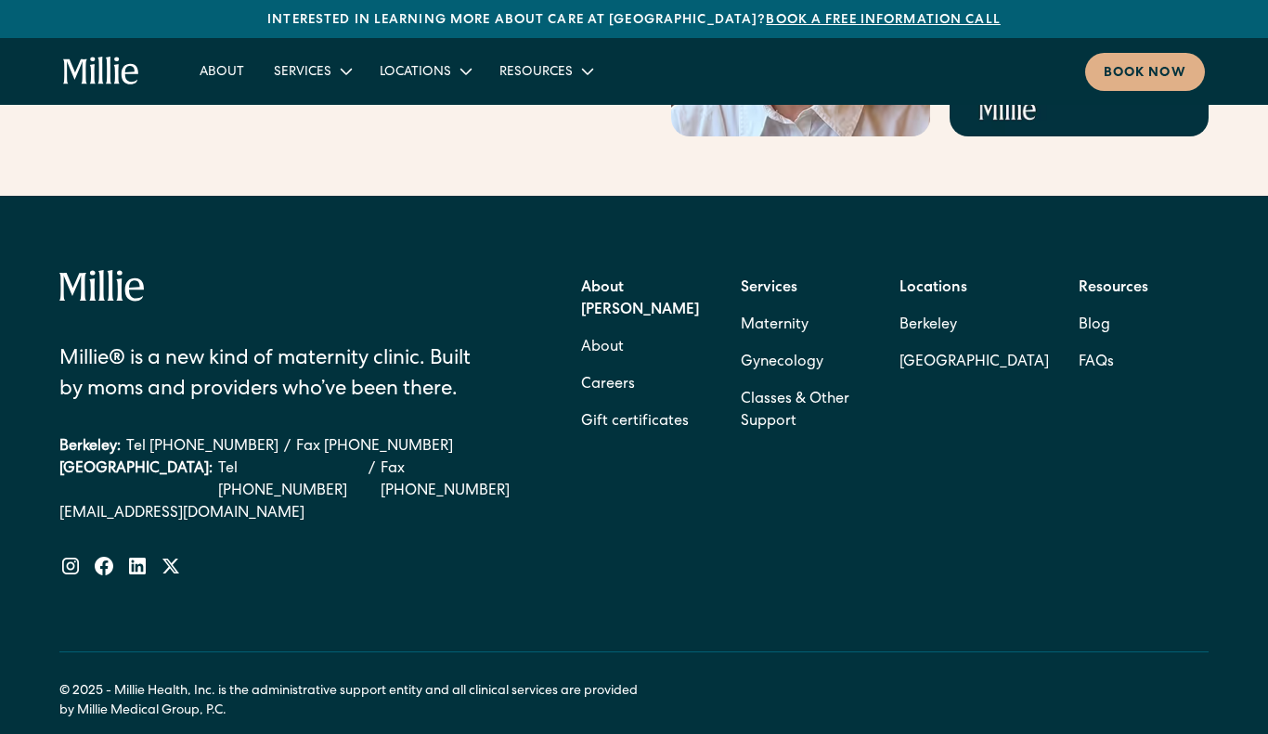
scroll to position [7537, 0]
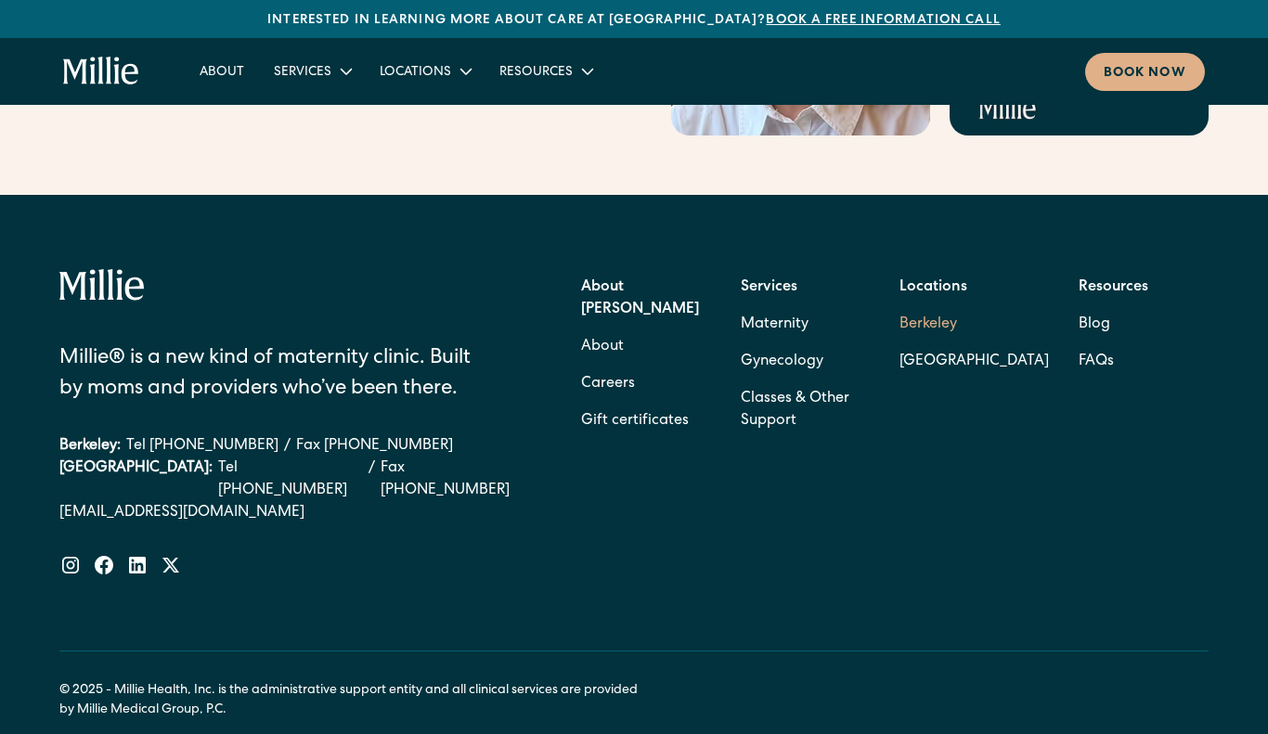
click at [926, 306] on link "Berkeley" at bounding box center [974, 324] width 149 height 37
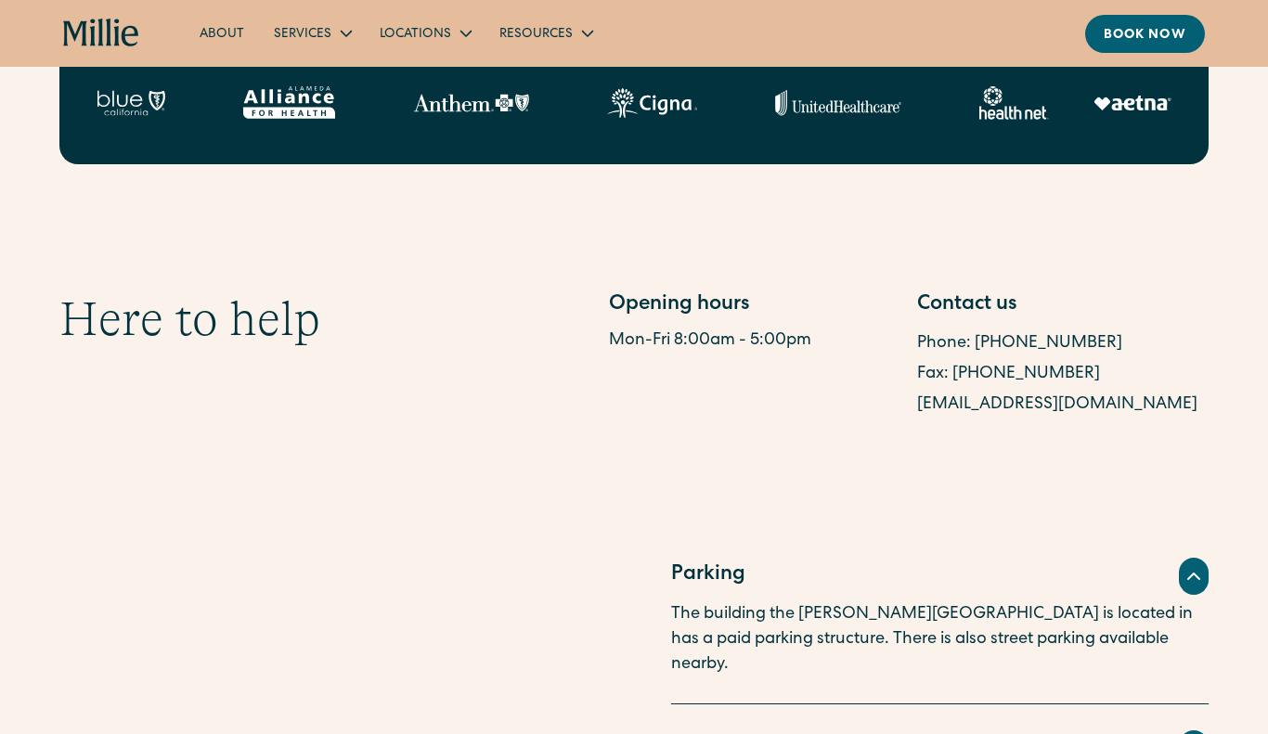
scroll to position [845, 0]
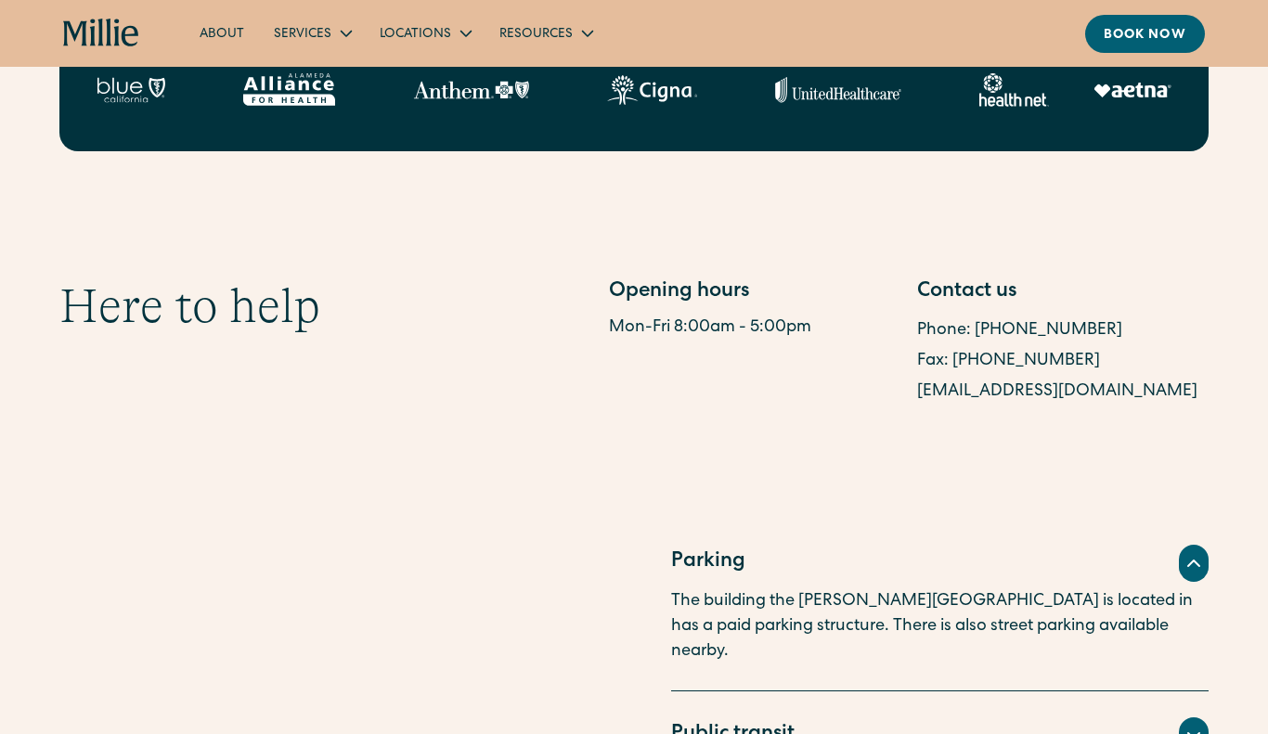
drag, startPoint x: 916, startPoint y: 393, endPoint x: 1026, endPoint y: 410, distance: 110.9
click at [1026, 410] on section "Here to help Opening hours Mon-Fri 8:00am - 5:00pm Contact us Phone: (510) 495-…" at bounding box center [634, 342] width 1268 height 308
click at [1011, 392] on link "[EMAIL_ADDRESS][DOMAIN_NAME]" at bounding box center [1057, 391] width 280 height 17
drag, startPoint x: 909, startPoint y: 390, endPoint x: 1179, endPoint y: 402, distance: 270.4
click at [1179, 402] on div "Opening hours Mon-Fri 8:00am - 5:00pm Contact us Phone: (510) 495-0310 Fax: (51…" at bounding box center [909, 343] width 600 height 130
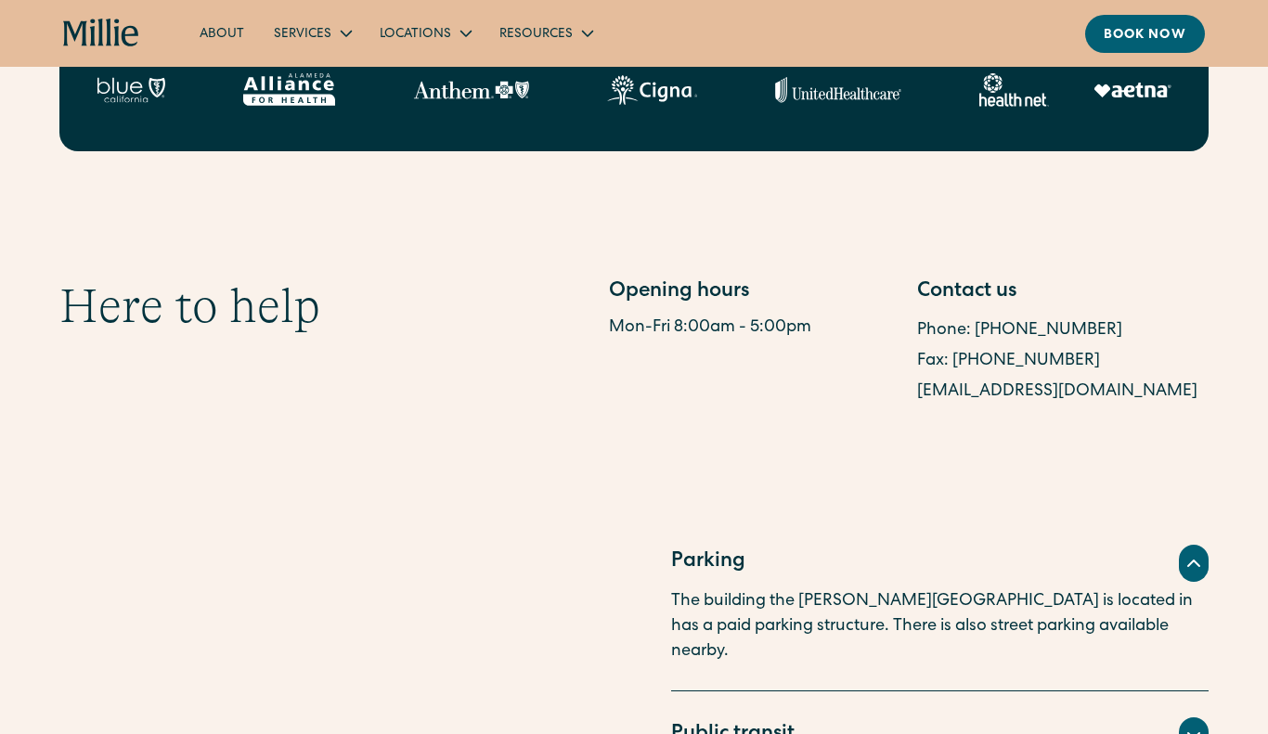
copy link "[EMAIL_ADDRESS][DOMAIN_NAME]"
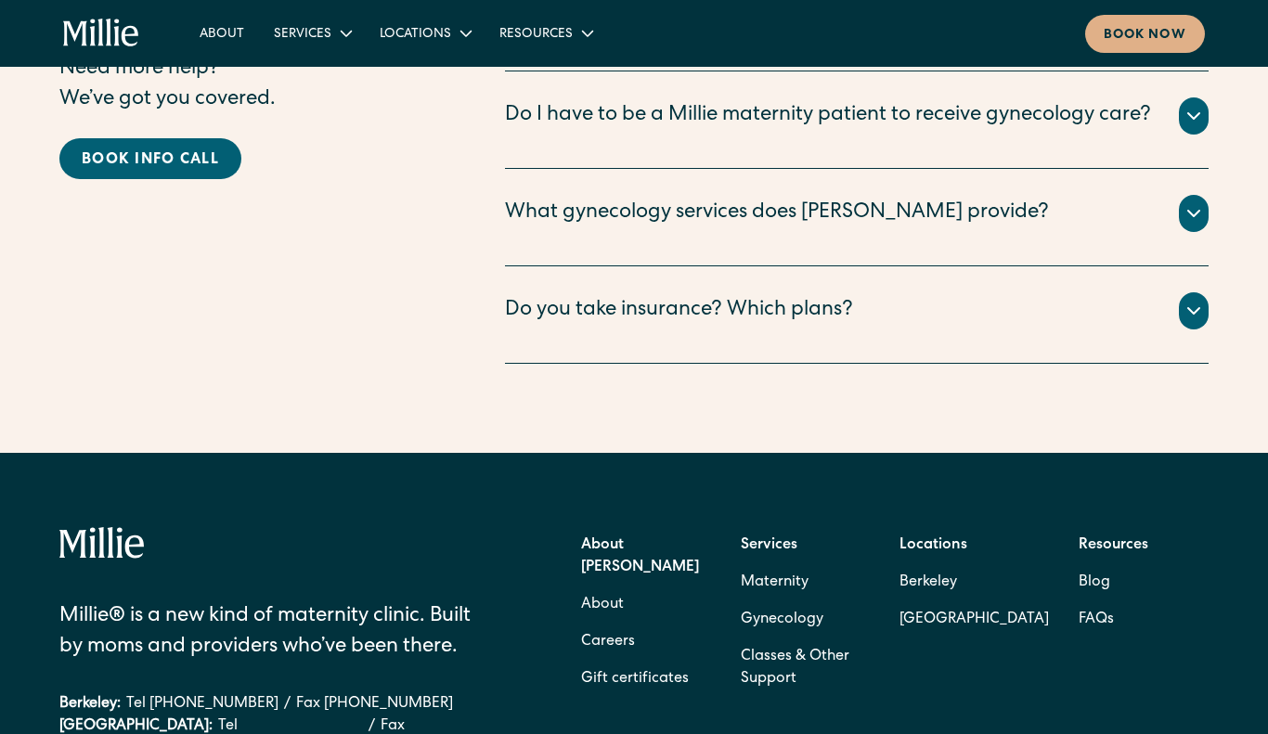
scroll to position [3779, 0]
